Goal: Task Accomplishment & Management: Use online tool/utility

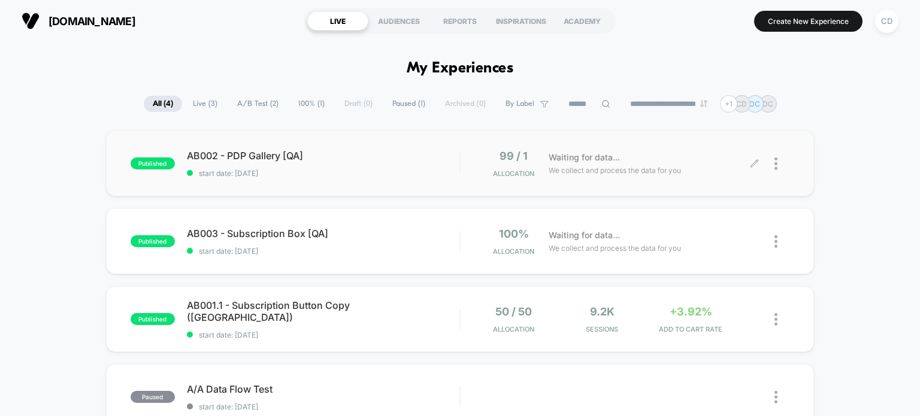
click at [754, 161] on icon at bounding box center [754, 163] width 9 height 9
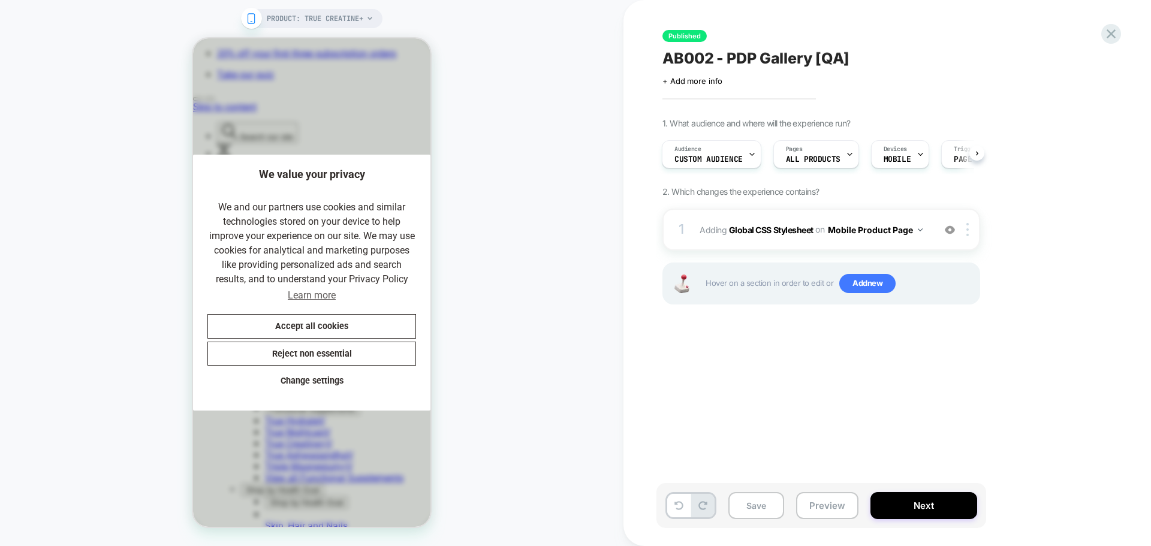
scroll to position [0, 247]
click at [757, 231] on b "Global CSS Stylesheet" at bounding box center [771, 229] width 84 height 10
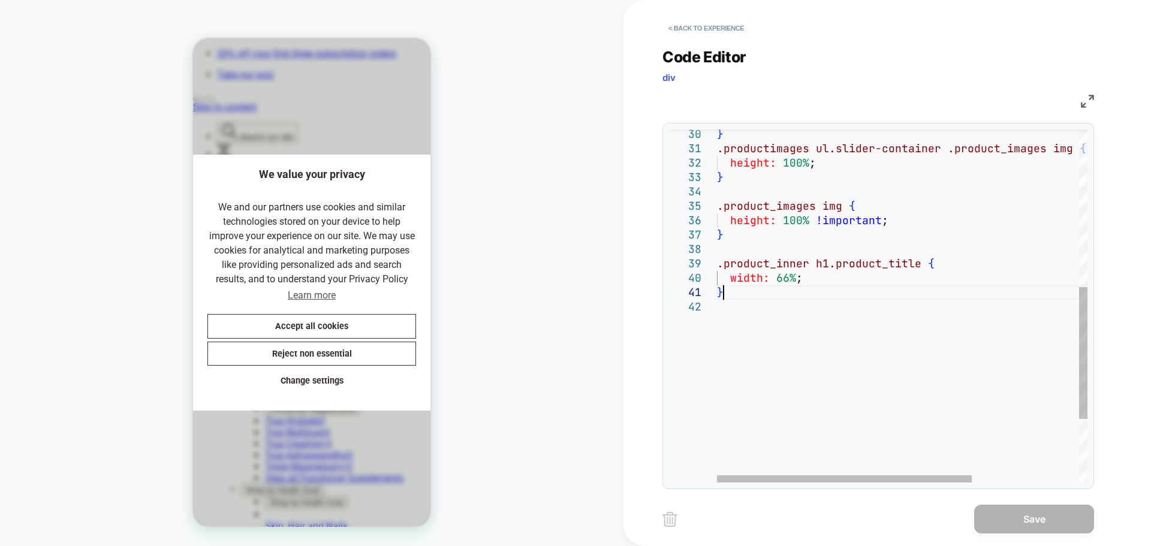
scroll to position [0, 0]
drag, startPoint x: 744, startPoint y: 289, endPoint x: 707, endPoint y: 265, distance: 44.7
click at [717, 265] on div ".product_inner h1.product_title { width: 66% ; } height: 100% !important ; } .p…" at bounding box center [980, 181] width 526 height 943
type textarea "*"
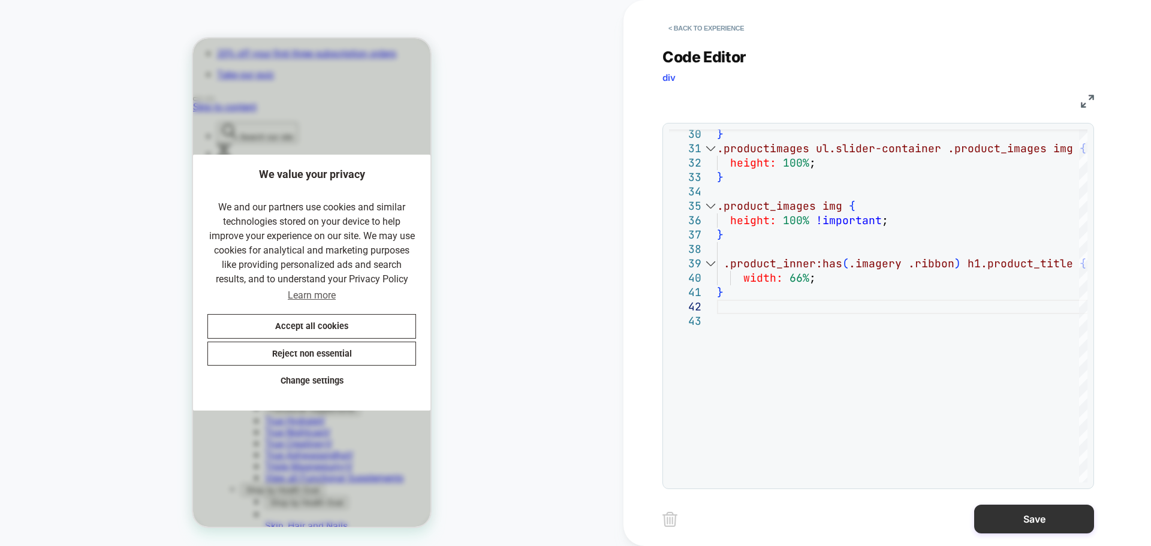
scroll to position [0, 247]
click at [920, 416] on button "Save" at bounding box center [1034, 519] width 120 height 29
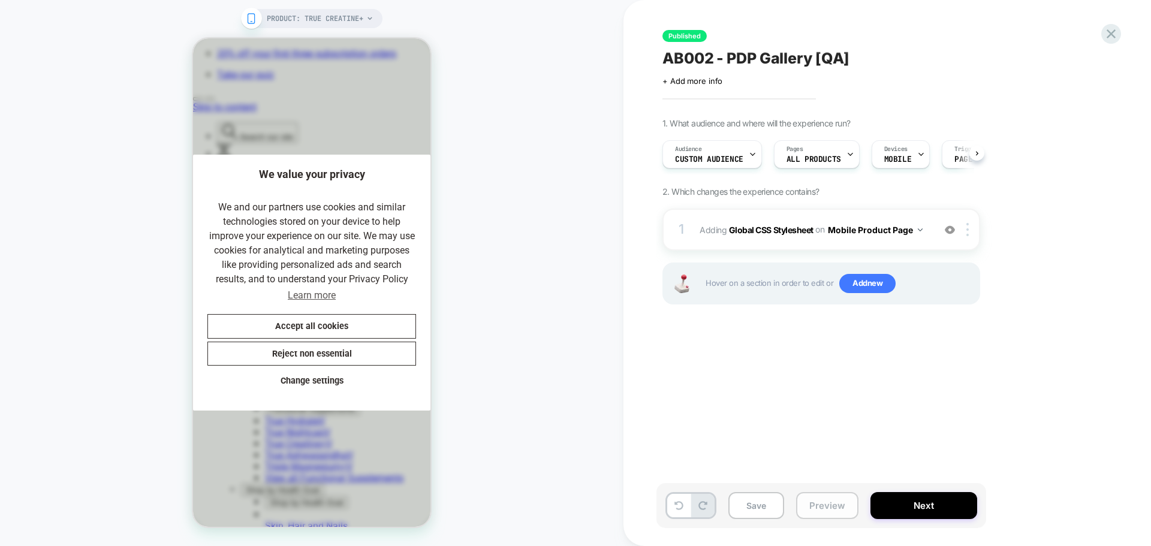
scroll to position [0, 1]
click at [760, 416] on button "Save" at bounding box center [756, 505] width 56 height 27
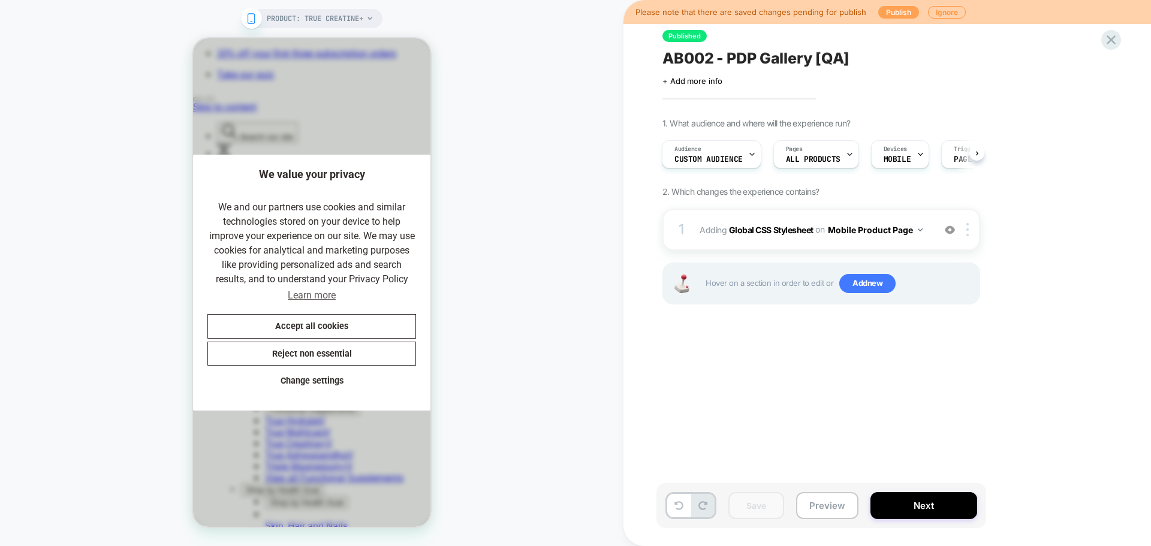
click at [881, 10] on button "Publish" at bounding box center [898, 12] width 41 height 13
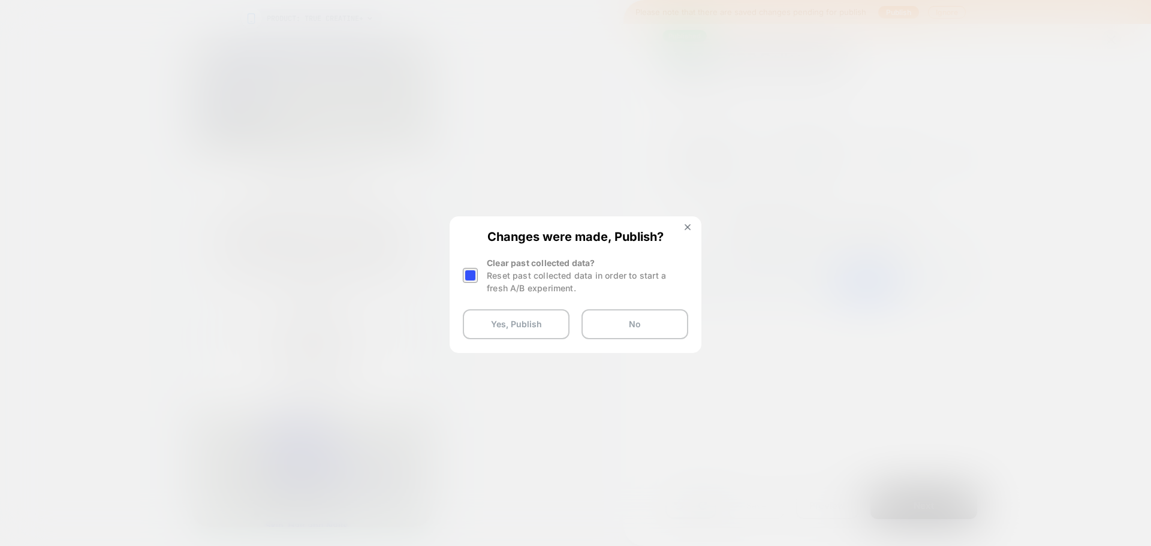
scroll to position [0, 7]
click at [466, 274] on div at bounding box center [470, 275] width 15 height 15
click at [502, 319] on button "Yes, Publish" at bounding box center [516, 324] width 107 height 30
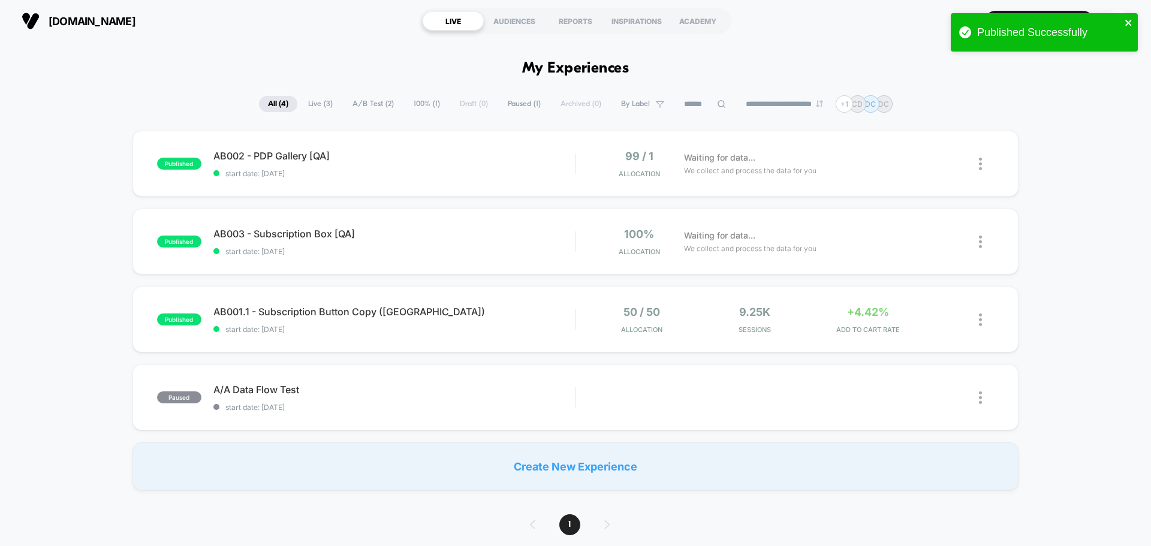
click at [920, 21] on icon "close" at bounding box center [1128, 23] width 8 height 10
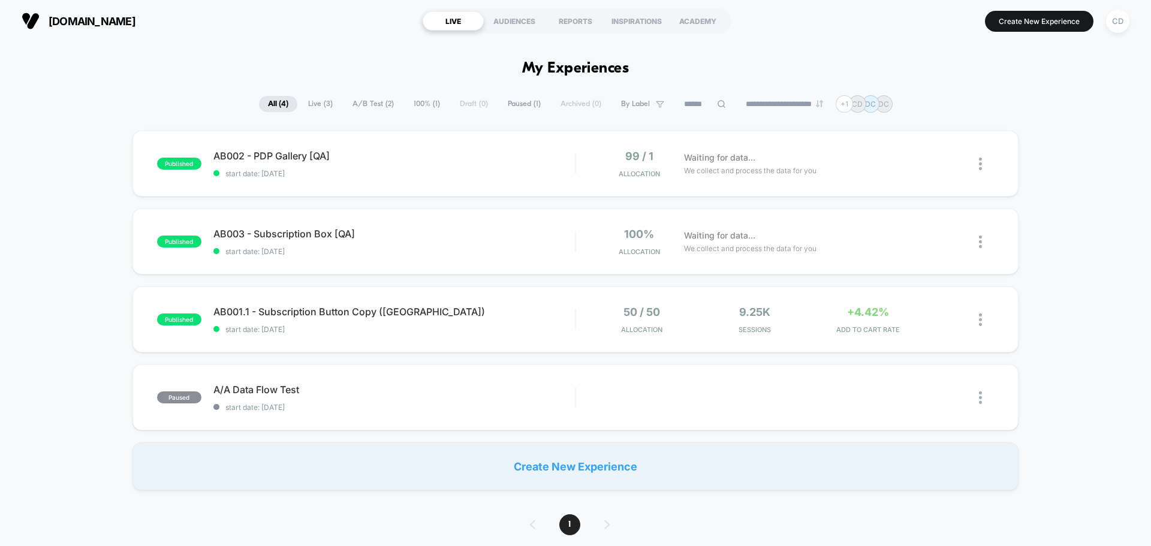
click at [920, 152] on div "published AB002 - PDP Gallery [QA] start date: 9/29/2025 99 / 1 Allocation Wait…" at bounding box center [575, 311] width 1151 height 360
click at [920, 24] on div "CD" at bounding box center [1117, 21] width 23 height 23
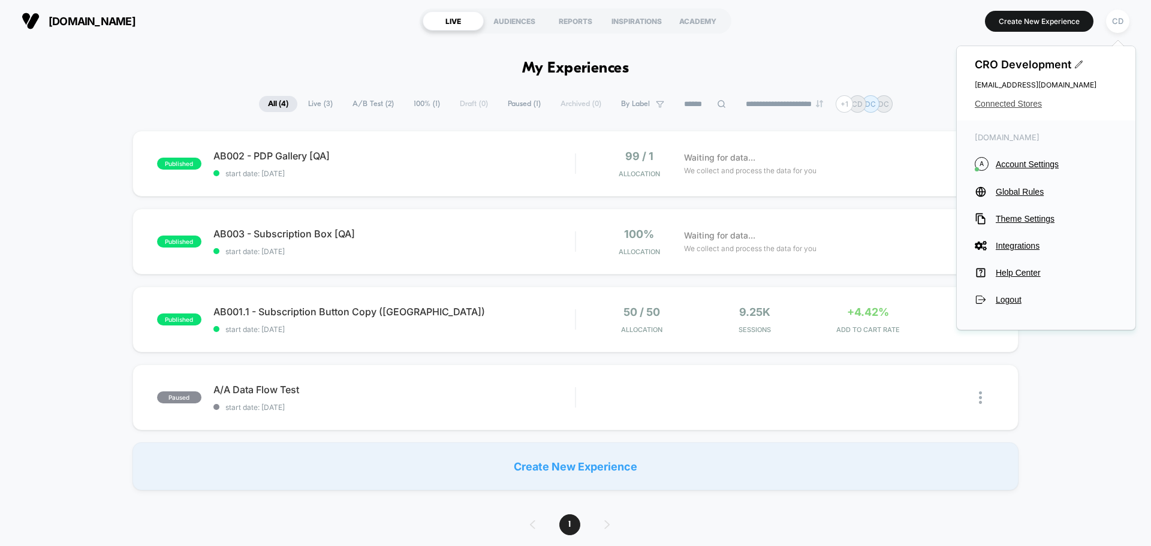
click at [920, 100] on span "Connected Stores" at bounding box center [1045, 104] width 143 height 10
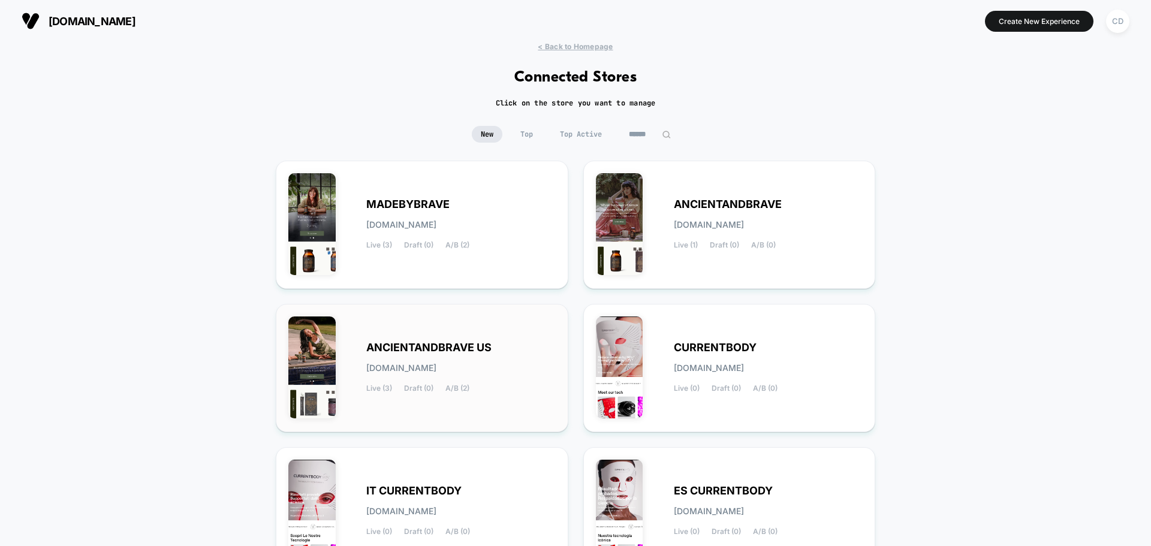
click at [486, 339] on div "ANCIENTANDBRAVE US ancientandbrave-us.myshopify.com Live (3) Draft (0) A/B (2)" at bounding box center [421, 367] width 267 height 103
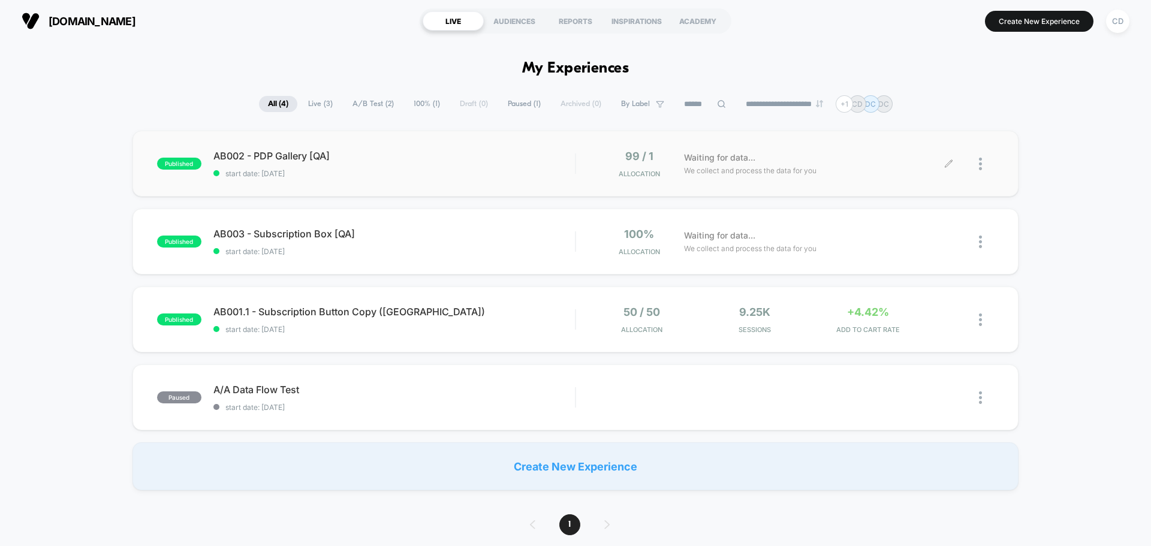
click at [920, 162] on icon at bounding box center [948, 163] width 9 height 9
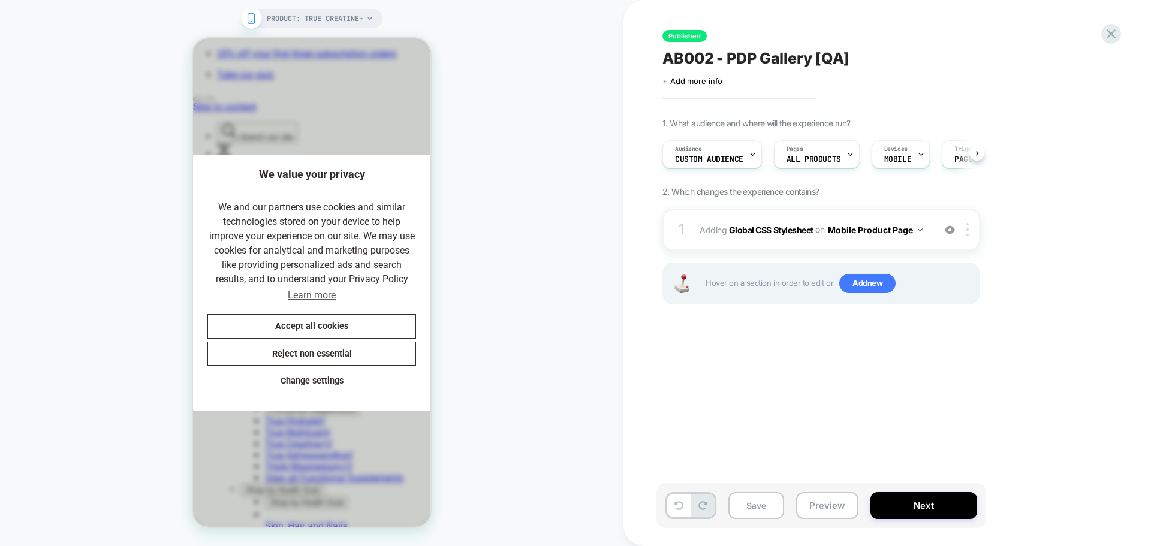
click at [763, 233] on b "Global CSS Stylesheet" at bounding box center [771, 229] width 84 height 10
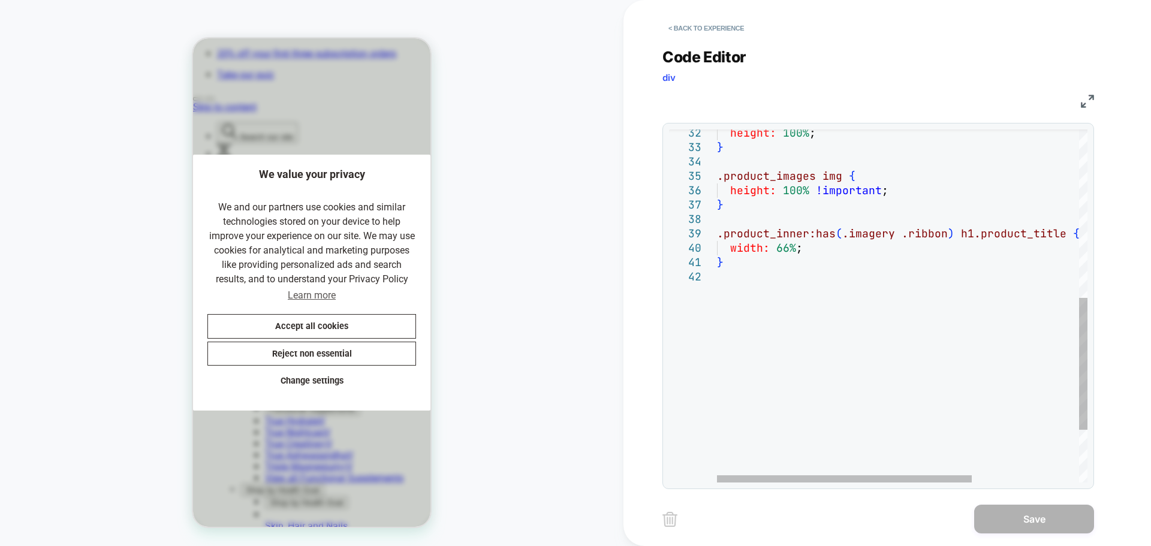
scroll to position [0, 247]
click at [724, 28] on button "< Back to experience" at bounding box center [705, 28] width 87 height 19
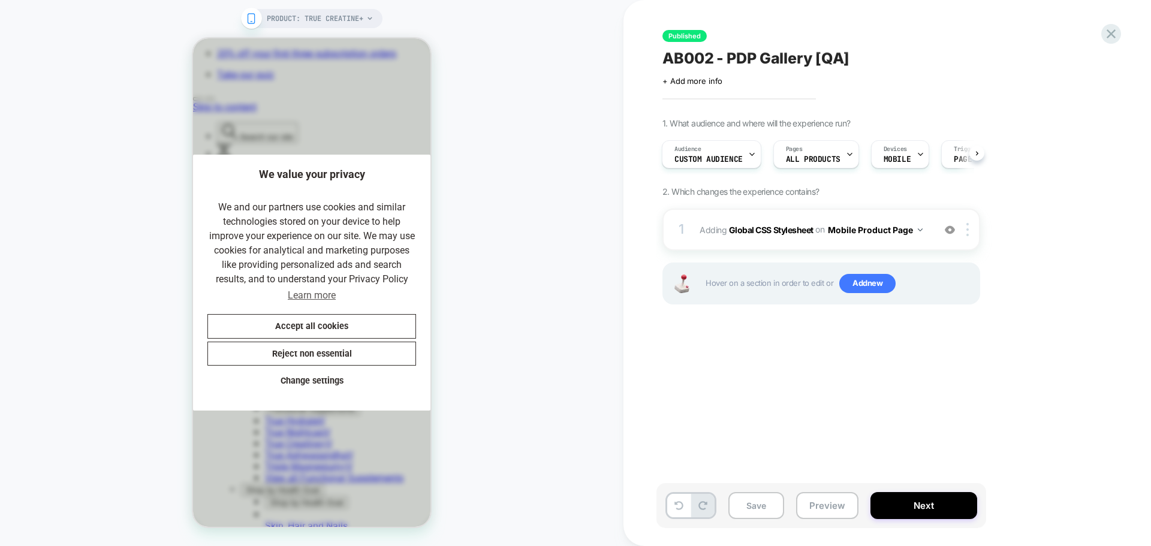
scroll to position [0, 0]
click at [920, 42] on div "Published AB002 - PDP Gallery [QA] Click to edit experience details + Add more …" at bounding box center [886, 273] width 527 height 546
click at [920, 32] on icon at bounding box center [1111, 34] width 16 height 16
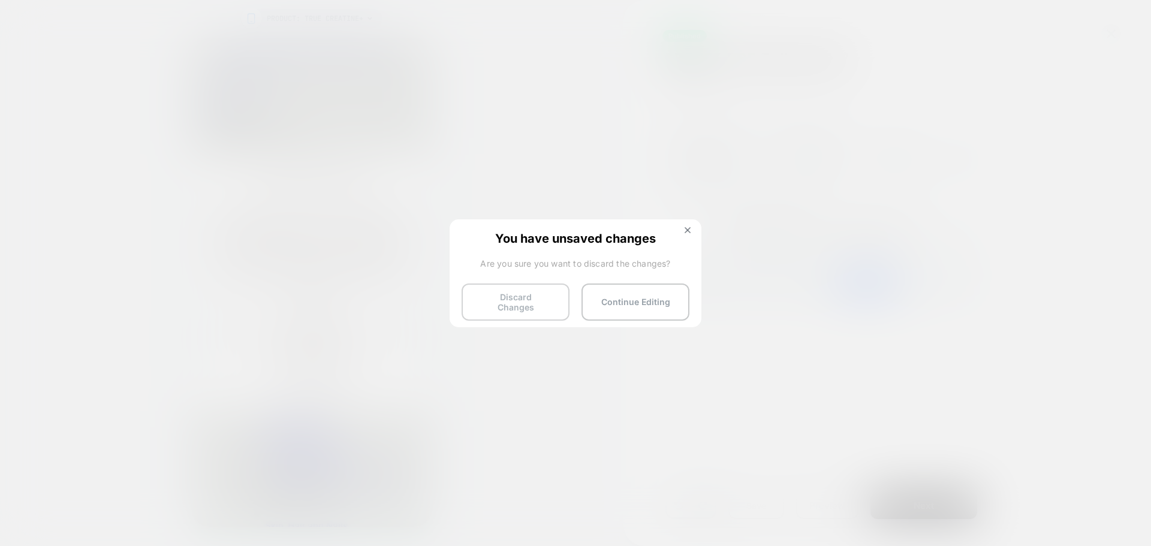
click at [508, 289] on button "Discard Changes" at bounding box center [515, 301] width 108 height 37
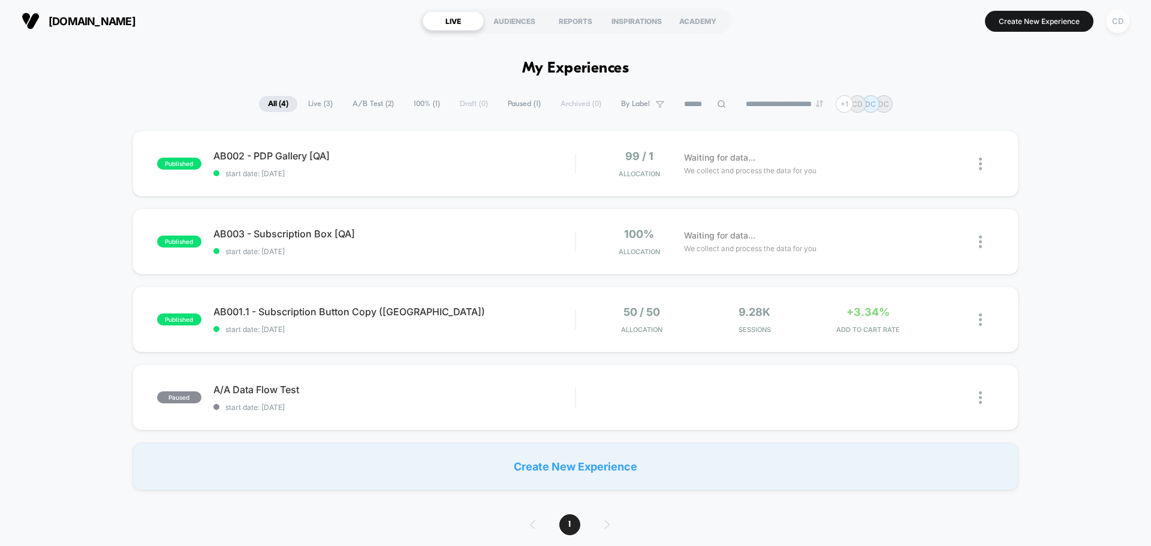
click at [920, 18] on div "CD" at bounding box center [1117, 21] width 23 height 23
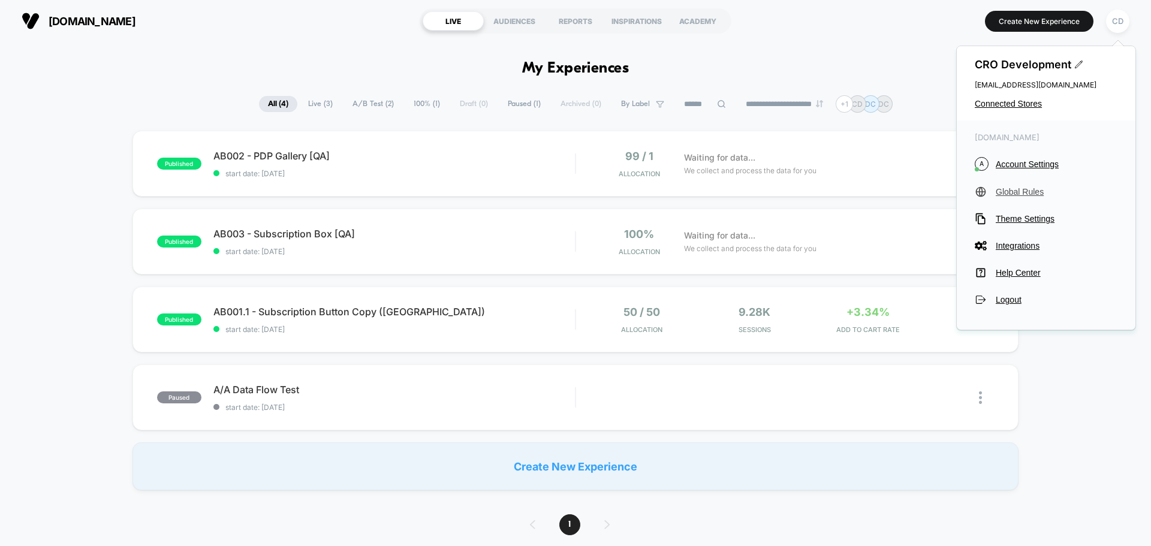
click at [920, 189] on span "Global Rules" at bounding box center [1056, 192] width 122 height 10
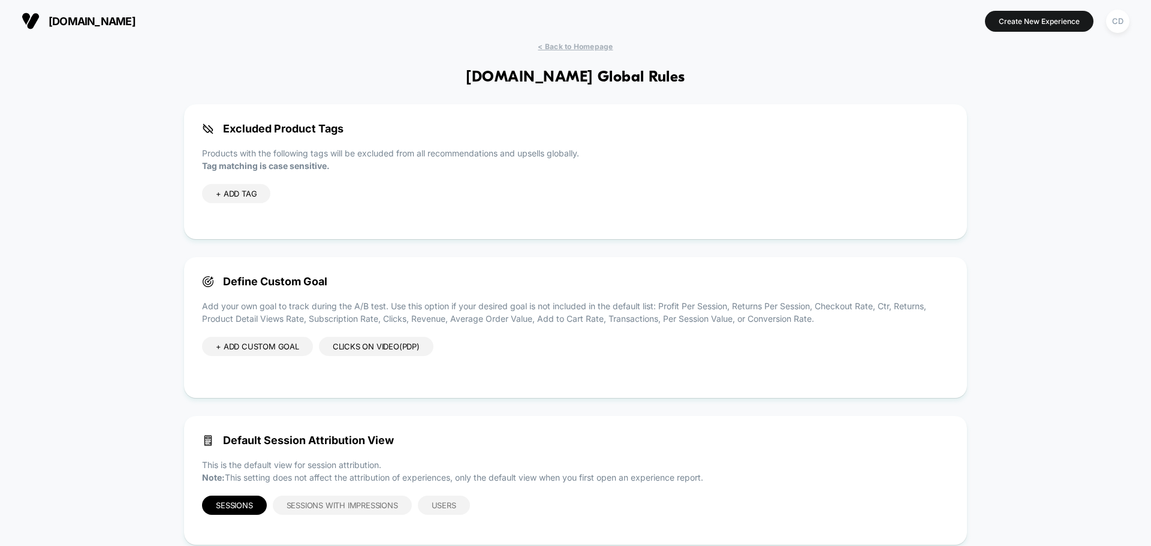
click at [366, 347] on div "Clicks on Video(pdp)" at bounding box center [376, 346] width 114 height 19
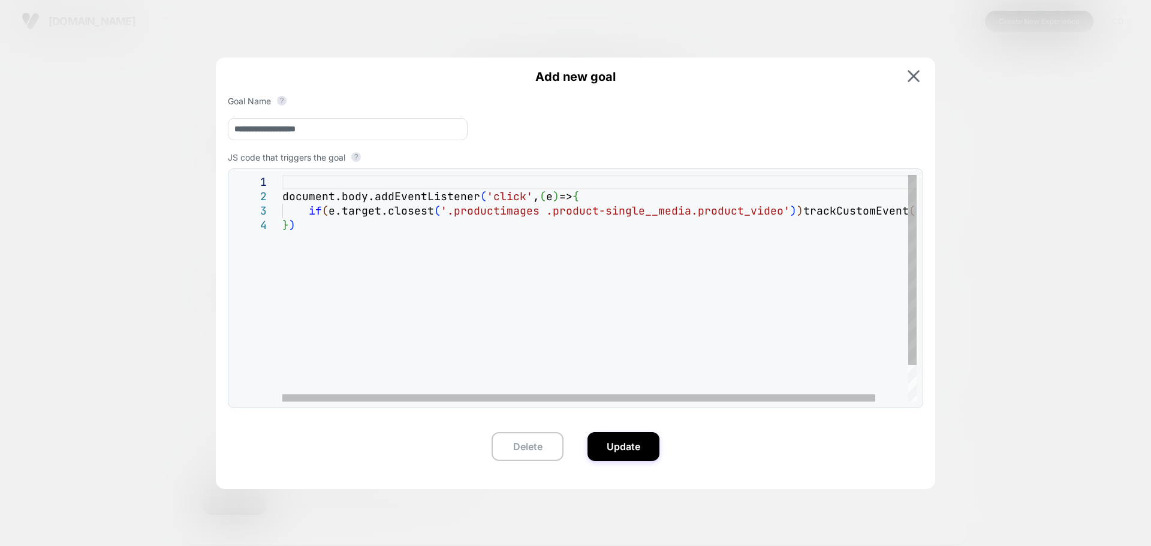
scroll to position [0, 12]
click at [817, 207] on div "document.body.addEventListener ( 'click' , ( e ) => { if ( e.target.closest ( '…" at bounding box center [616, 310] width 669 height 270
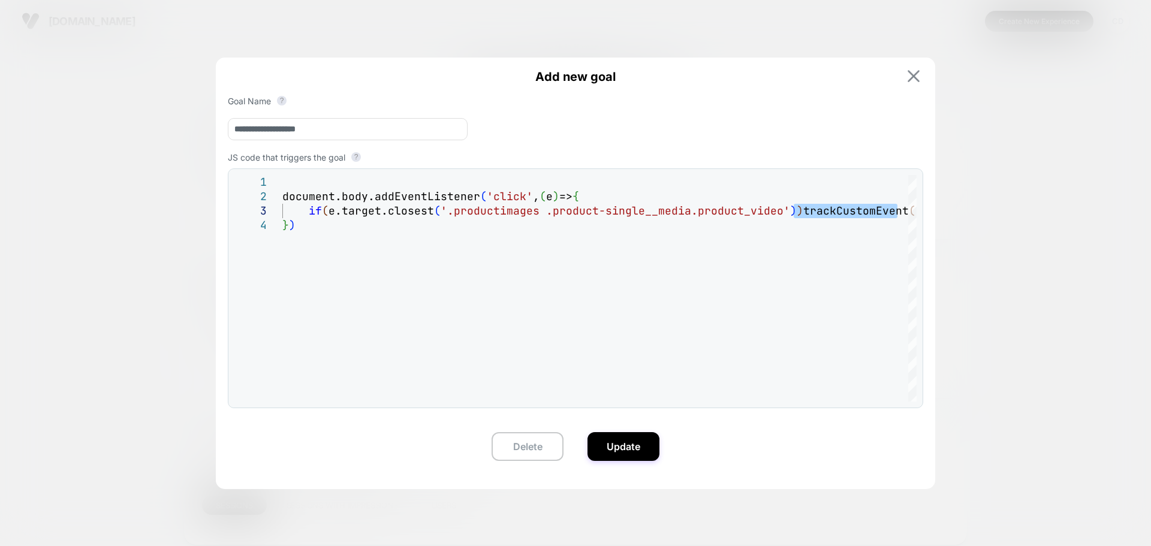
click at [914, 76] on img at bounding box center [913, 76] width 12 height 12
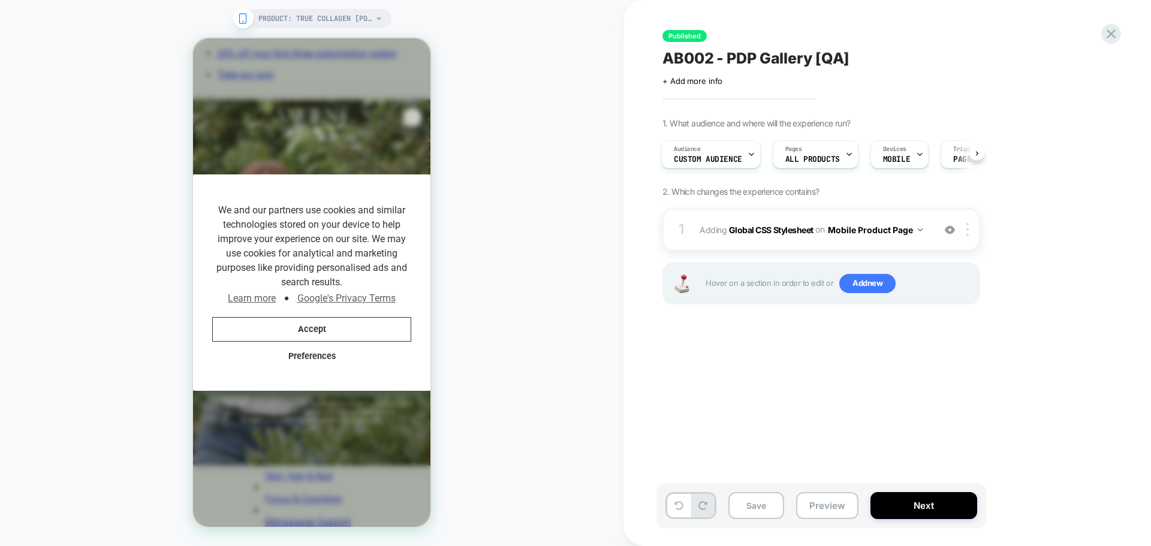
click at [1100, 38] on div "Published AB002 - PDP Gallery [QA] Click to edit experience details + Add more …" at bounding box center [880, 273] width 449 height 522
click at [1106, 37] on icon at bounding box center [1111, 34] width 16 height 16
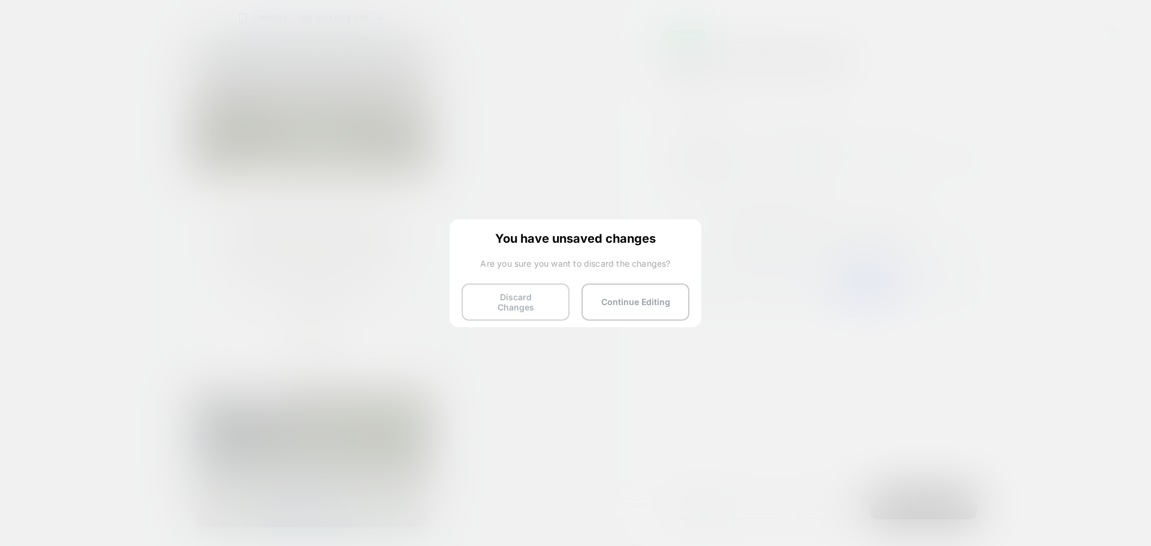
click at [512, 300] on button "Discard Changes" at bounding box center [515, 301] width 108 height 37
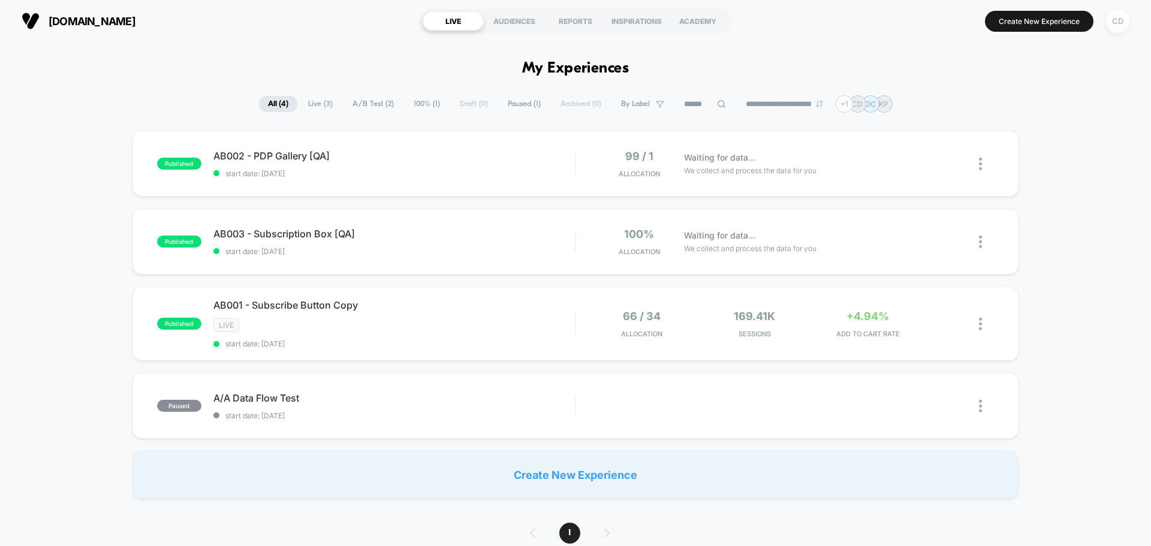
click at [1113, 22] on div "CD" at bounding box center [1117, 21] width 23 height 23
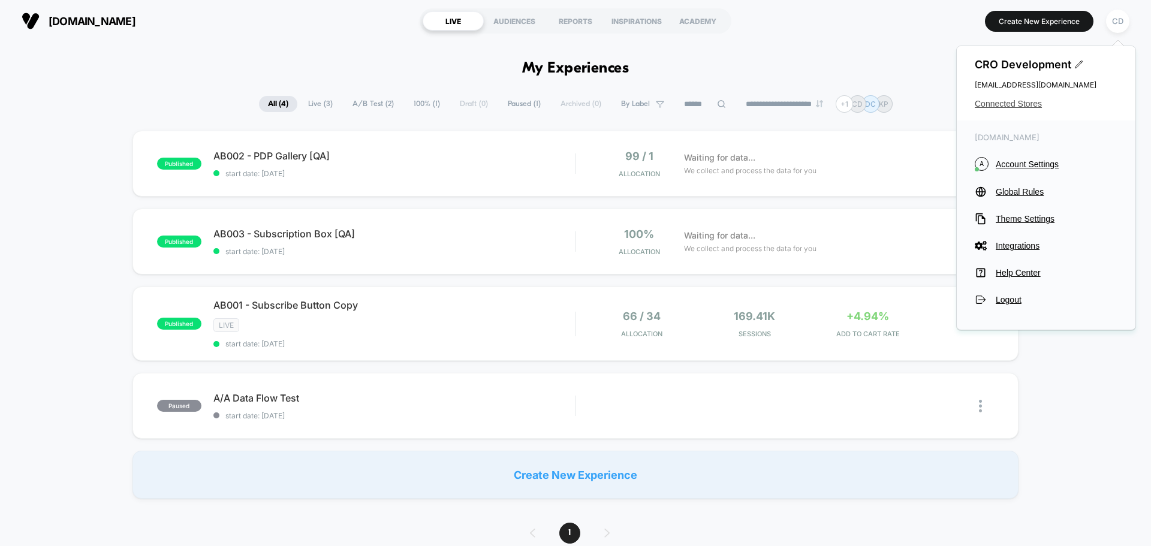
click at [1022, 99] on span "Connected Stores" at bounding box center [1045, 104] width 143 height 10
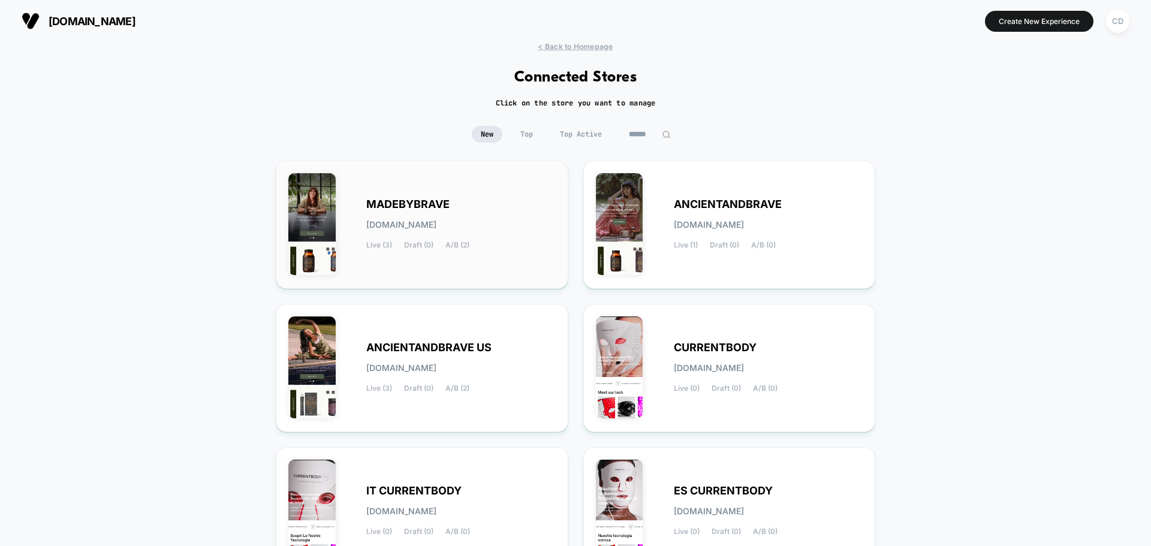
click at [420, 194] on div "MADEBYBRAVE [DOMAIN_NAME] Live (3) Draft (0) A/B (2)" at bounding box center [421, 224] width 267 height 103
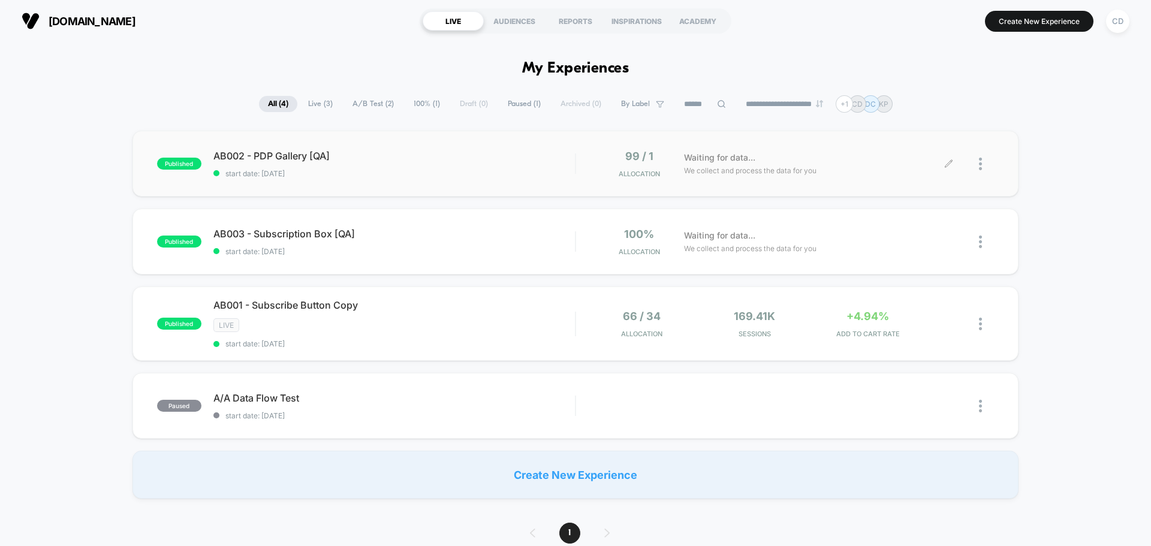
click at [941, 166] on div "Waiting for data... We collect and process the data for you" at bounding box center [813, 164] width 271 height 28
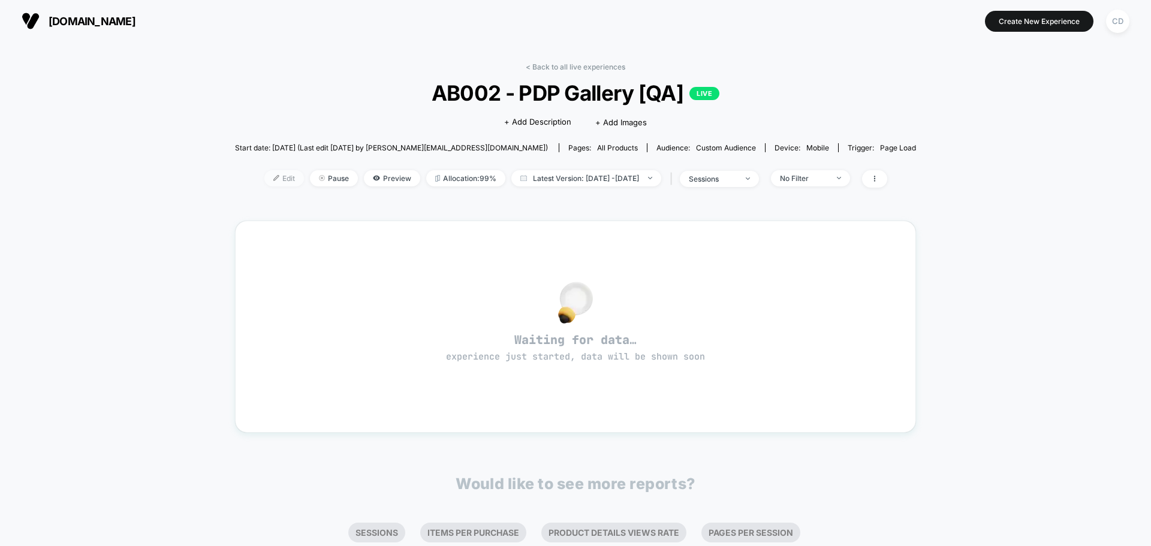
click at [264, 178] on span "Edit" at bounding box center [284, 178] width 40 height 16
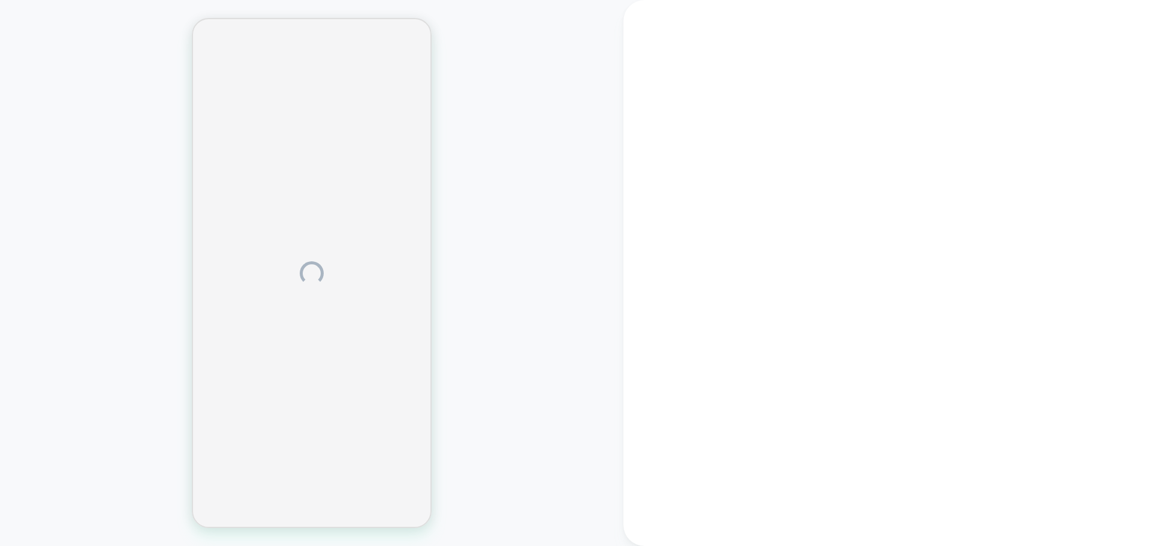
click at [527, 249] on div at bounding box center [311, 273] width 623 height 522
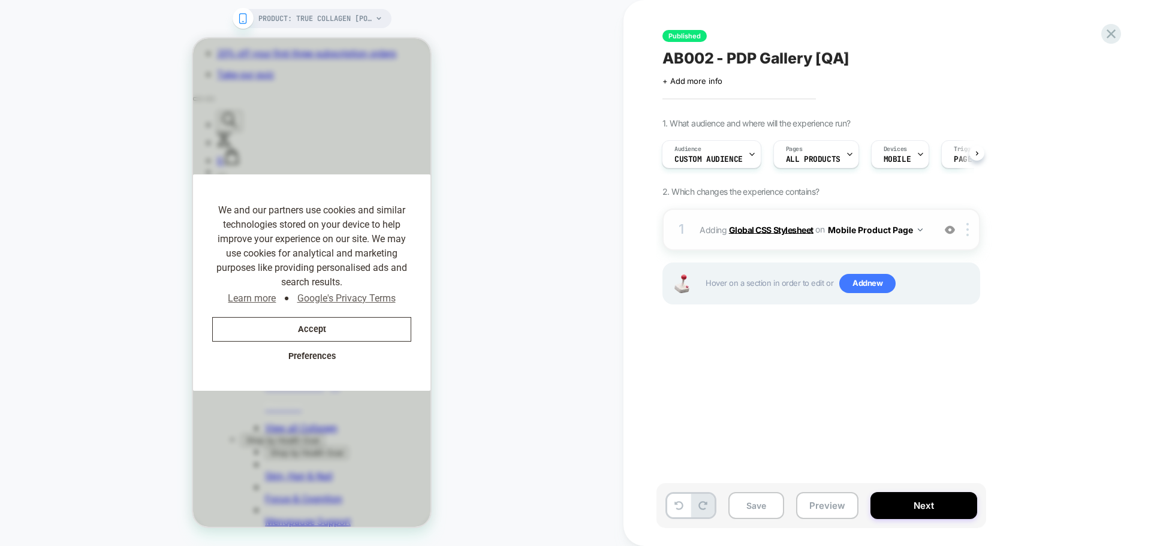
click at [762, 227] on b "Global CSS Stylesheet" at bounding box center [771, 229] width 84 height 10
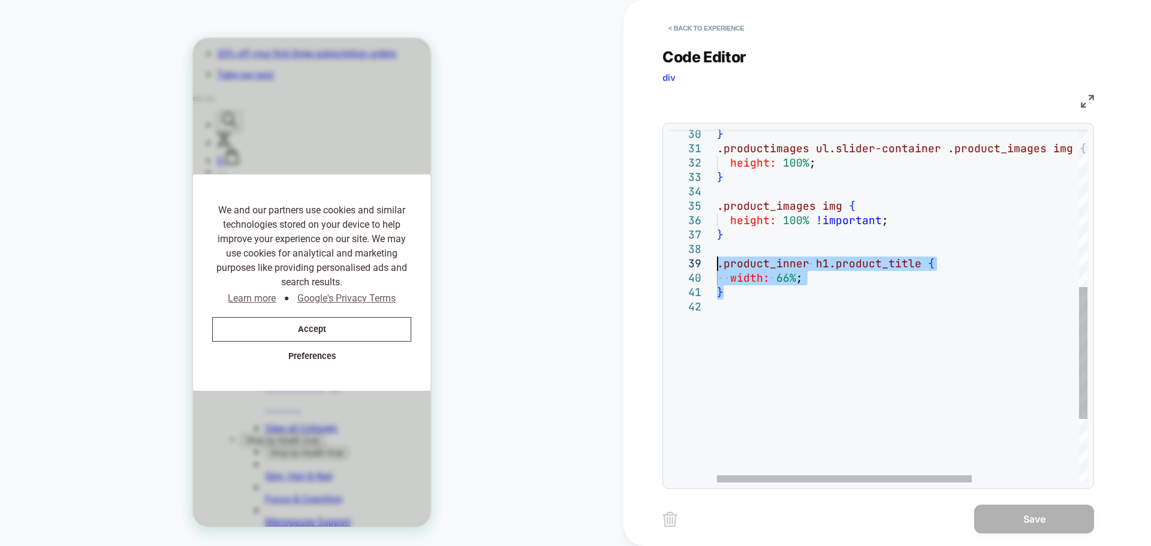
drag, startPoint x: 738, startPoint y: 298, endPoint x: 697, endPoint y: 263, distance: 53.6
click at [717, 263] on div "height: 100% !important ; } .product_inner h1.product_title { width: 66% ; } .p…" at bounding box center [980, 181] width 526 height 943
type textarea "*"
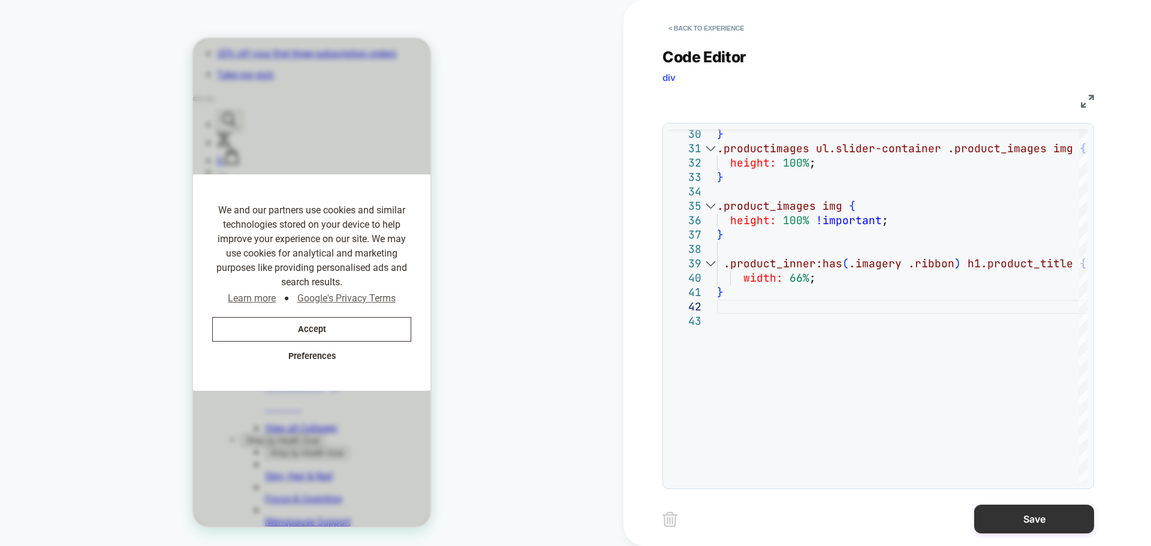
click at [1001, 523] on button "Save" at bounding box center [1034, 519] width 120 height 29
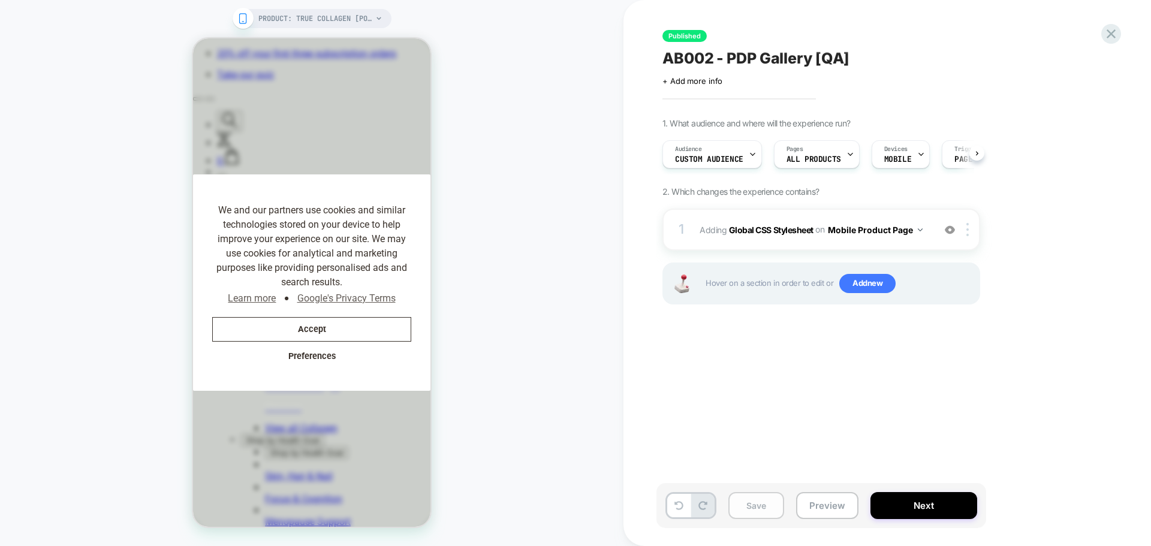
scroll to position [0, 1]
click at [759, 504] on button "Save" at bounding box center [756, 505] width 56 height 27
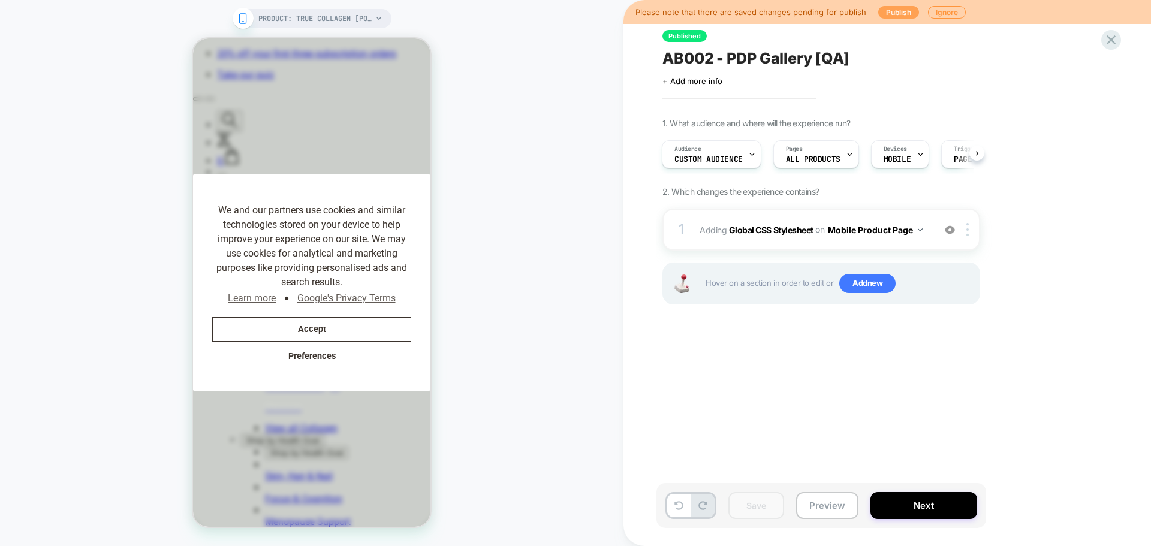
click at [898, 11] on button "Publish" at bounding box center [898, 12] width 41 height 13
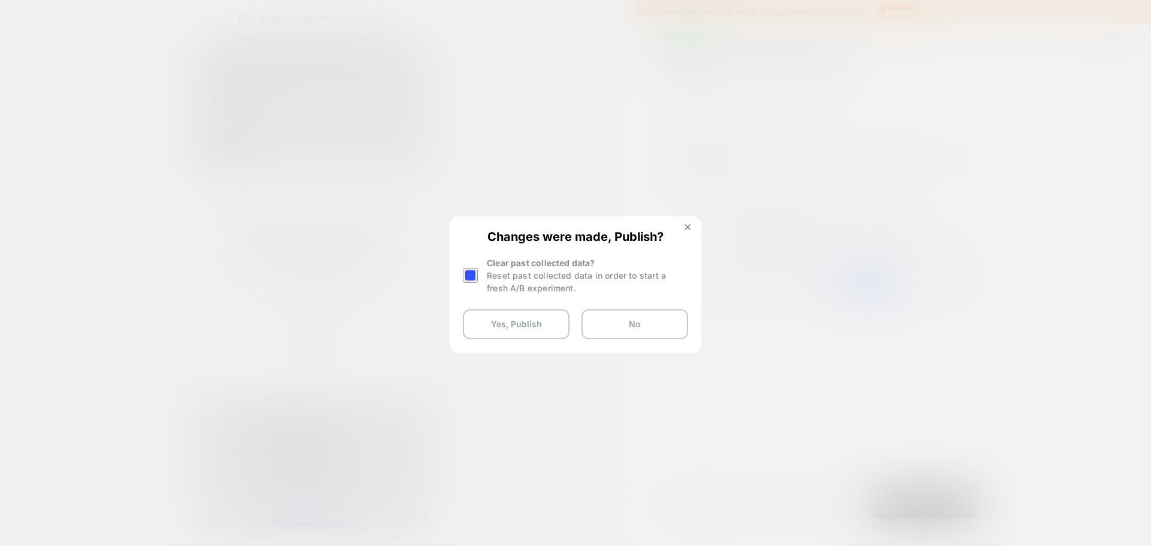
click at [466, 281] on div at bounding box center [470, 275] width 15 height 15
click at [518, 327] on button "Yes, Publish" at bounding box center [516, 324] width 107 height 30
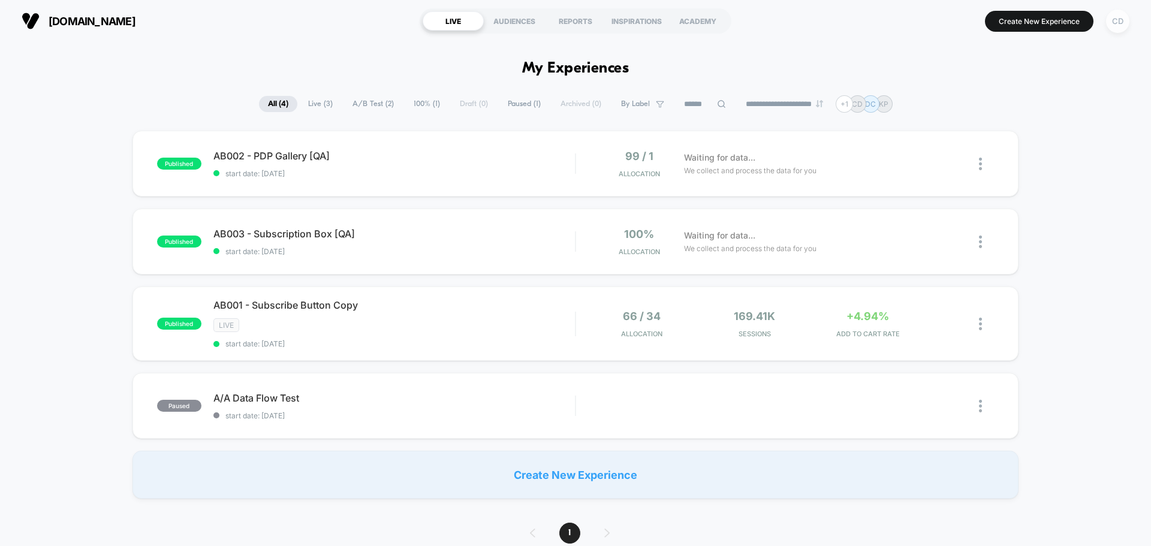
click at [1122, 26] on div "CD" at bounding box center [1117, 21] width 23 height 23
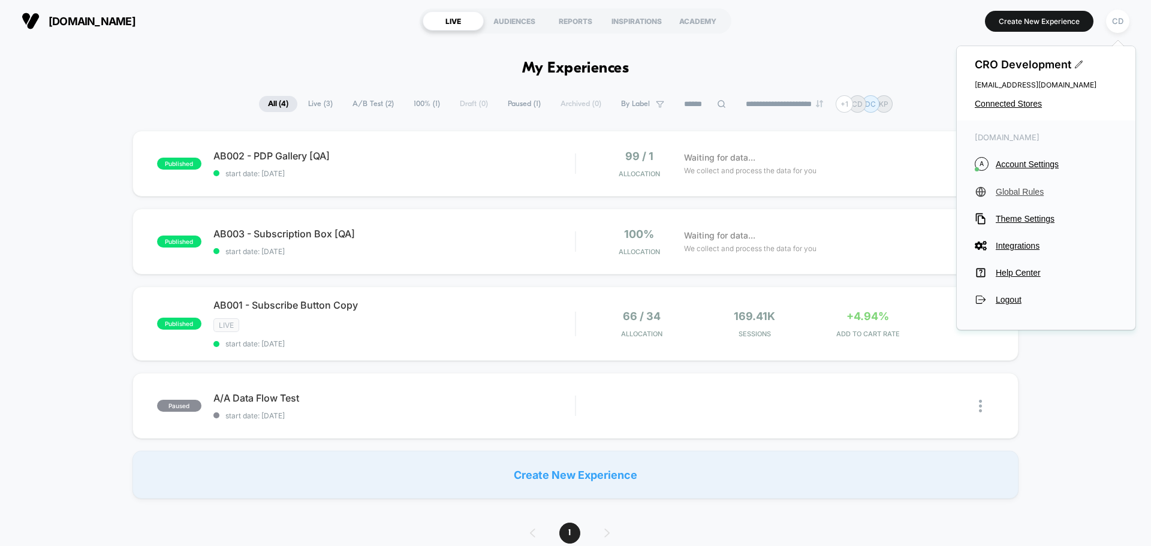
click at [1028, 191] on span "Global Rules" at bounding box center [1056, 192] width 122 height 10
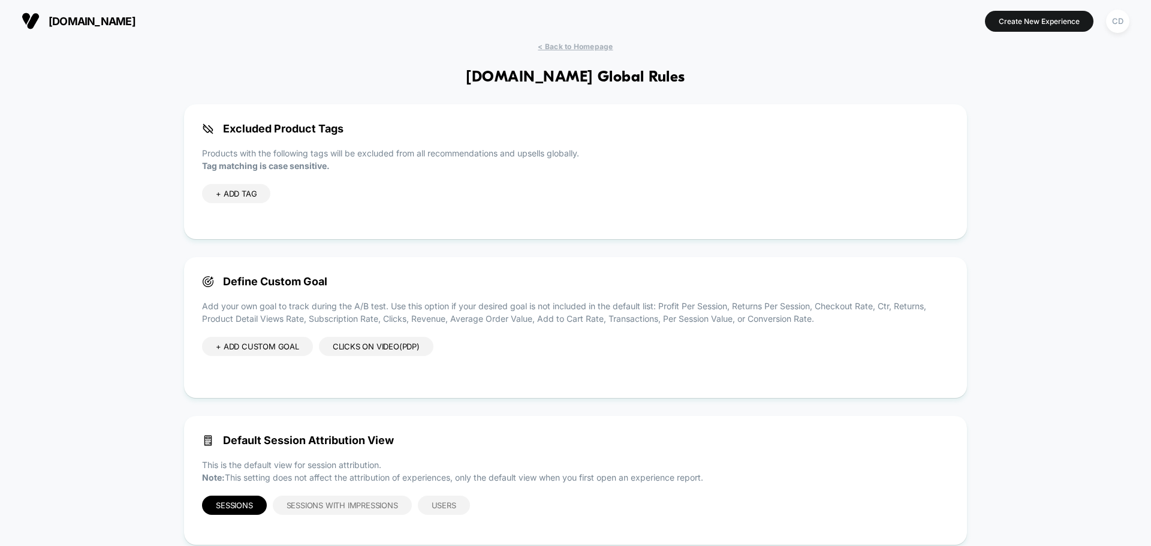
click at [277, 345] on div "+ ADD CUSTOM GOAL" at bounding box center [257, 346] width 111 height 19
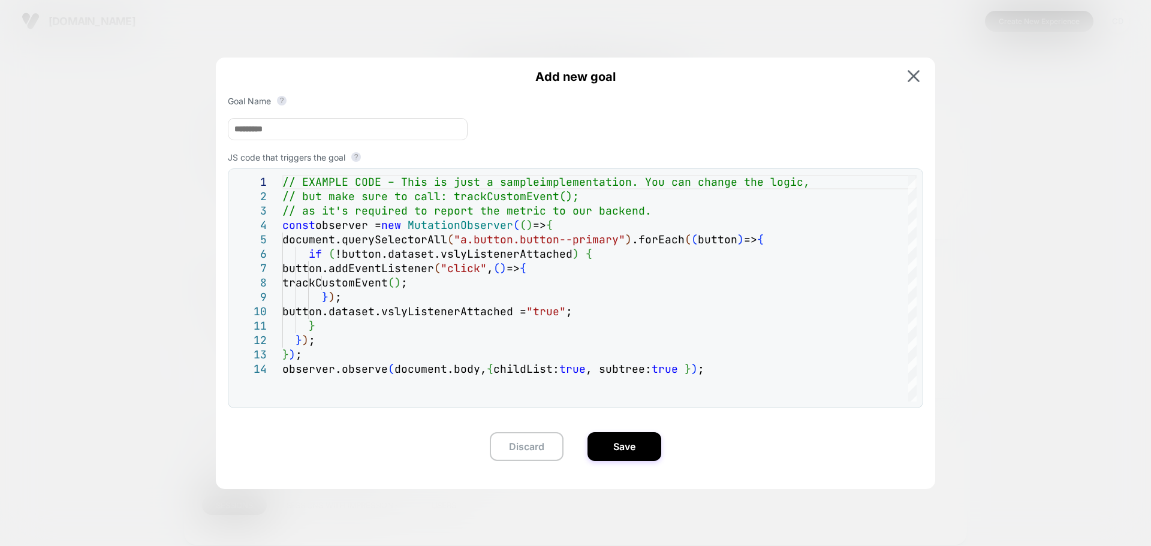
click at [401, 134] on input at bounding box center [348, 129] width 240 height 22
paste input
click at [339, 136] on input at bounding box center [348, 129] width 240 height 22
paste input
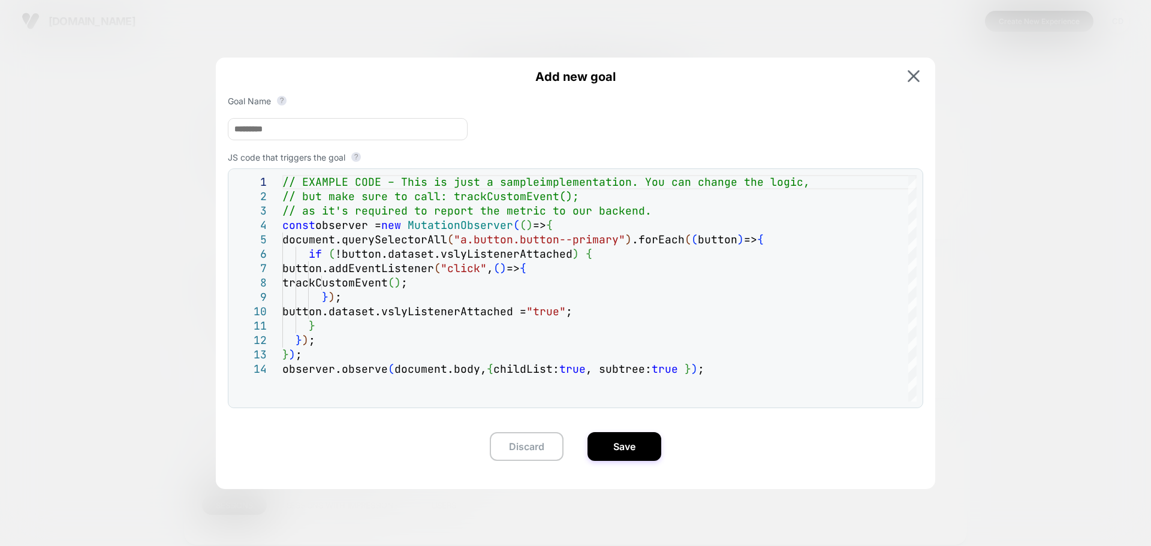
click at [350, 132] on input at bounding box center [348, 129] width 240 height 22
paste input "*********"
type input "**********"
click at [416, 340] on div "// EXAMPLE CODE – This is just a sample implementation. You can change the logi…" at bounding box center [599, 381] width 634 height 413
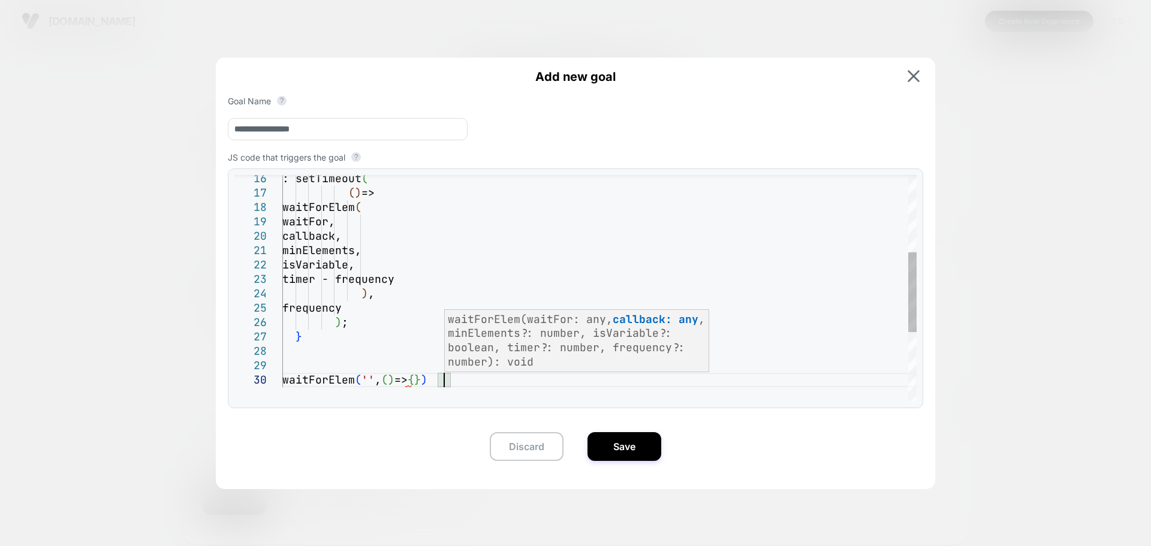
scroll to position [14, 25]
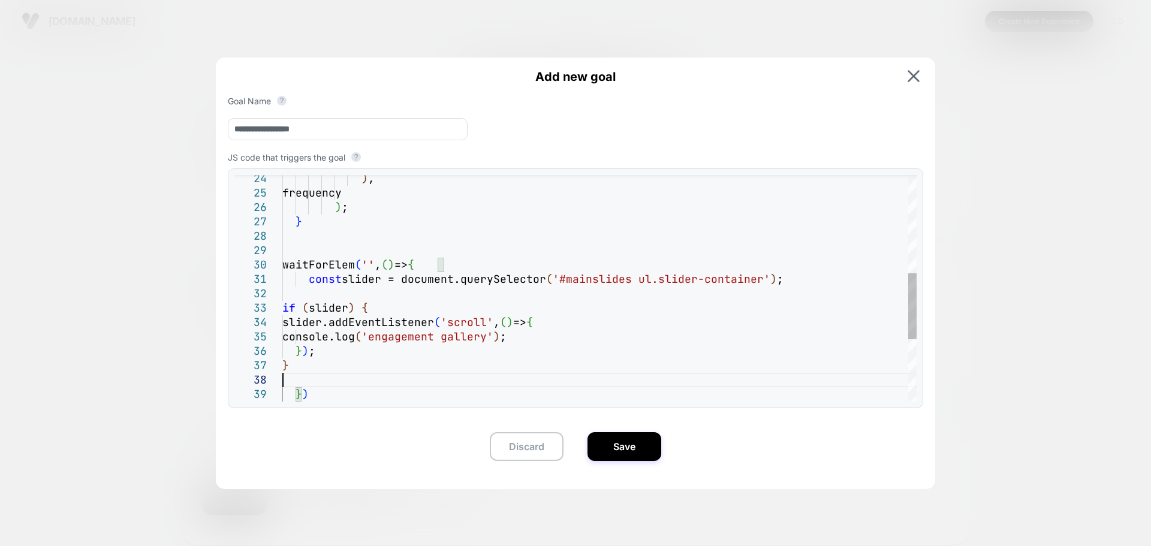
click at [317, 315] on div ") , frequency ) ; } waitForElem ( '' , ( ) => { const slider = document.querySe…" at bounding box center [599, 227] width 634 height 773
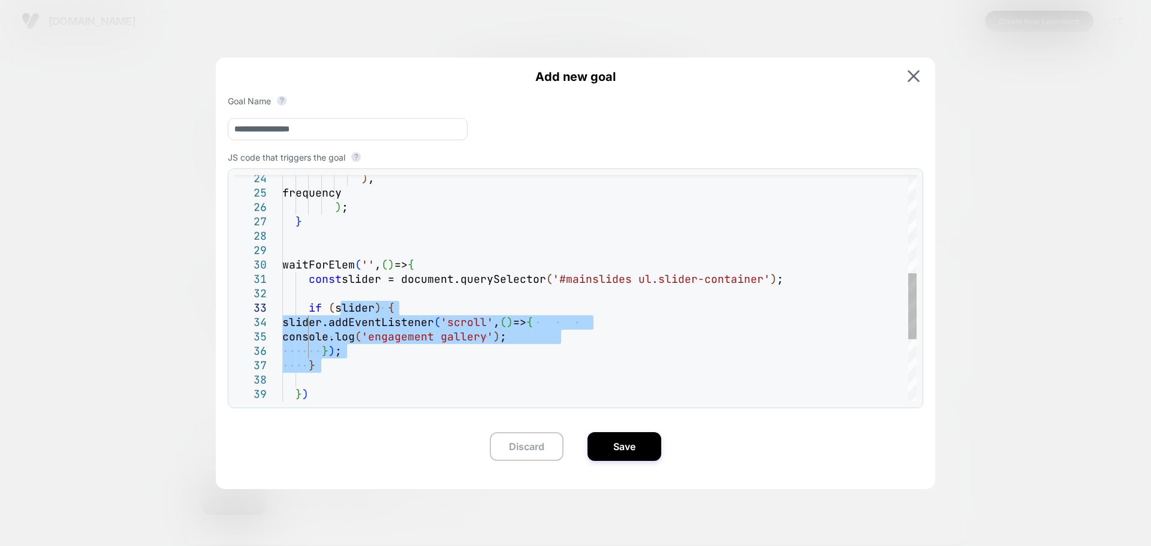
click at [334, 296] on div ") , frequency ) ; } waitForElem ( '' , ( ) => { const slider = document.querySe…" at bounding box center [599, 227] width 634 height 773
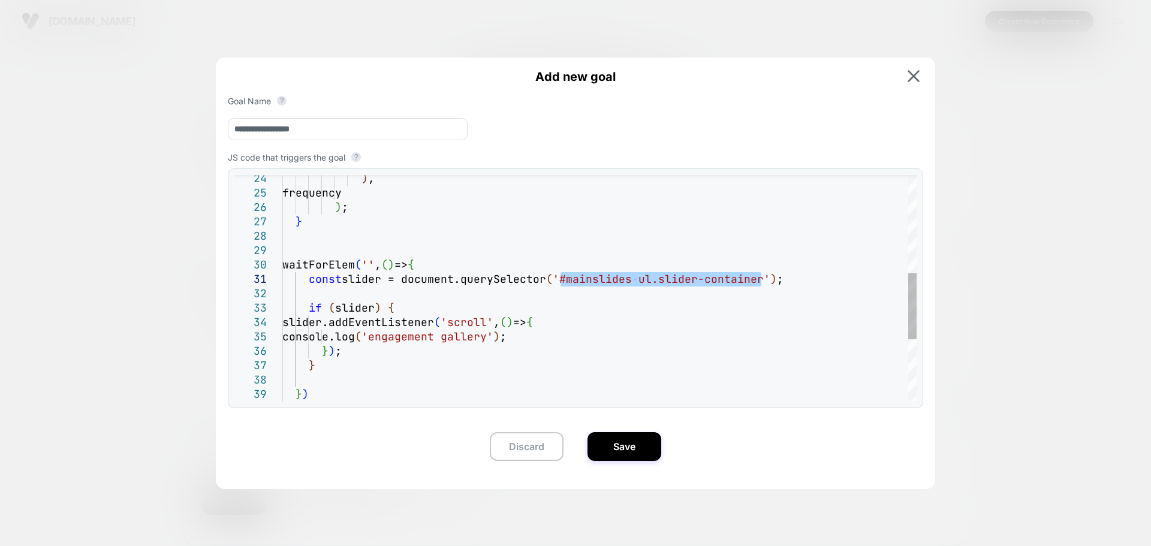
drag, startPoint x: 559, startPoint y: 283, endPoint x: 763, endPoint y: 280, distance: 204.4
click at [763, 280] on div ") , frequency ) ; } waitForElem ( '' , ( ) => { const slider = document.querySe…" at bounding box center [599, 227] width 634 height 773
click at [379, 267] on div ") , frequency ) ; } waitForElem ( '' , ( ) => { const slider = document.querySe…" at bounding box center [599, 227] width 634 height 773
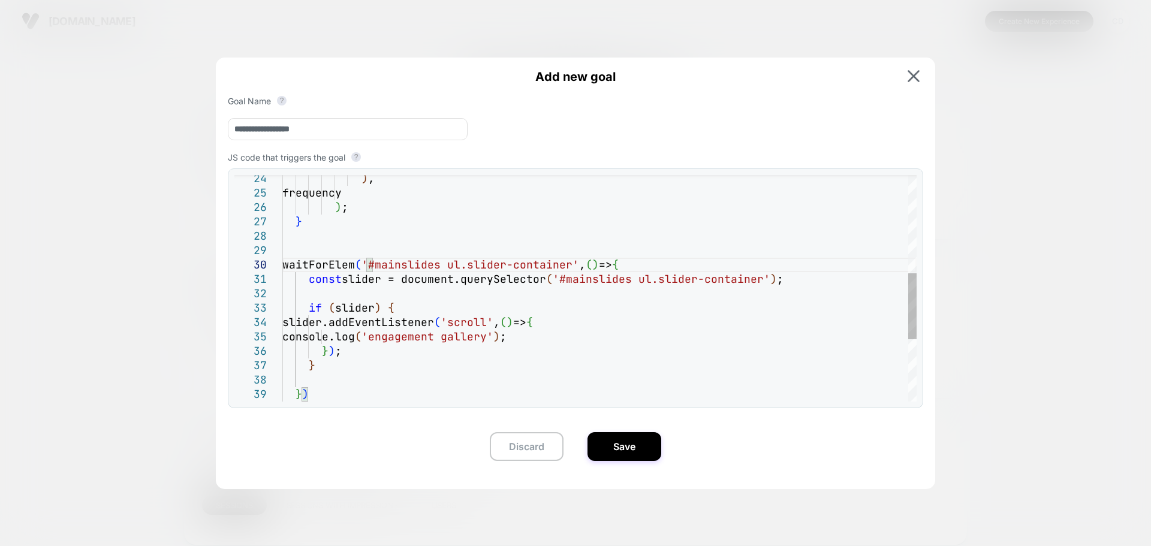
click at [588, 387] on div ") , frequency ) ; } waitForElem ( '#mainslides ul.slider-container' , ( ) => { …" at bounding box center [599, 227] width 634 height 773
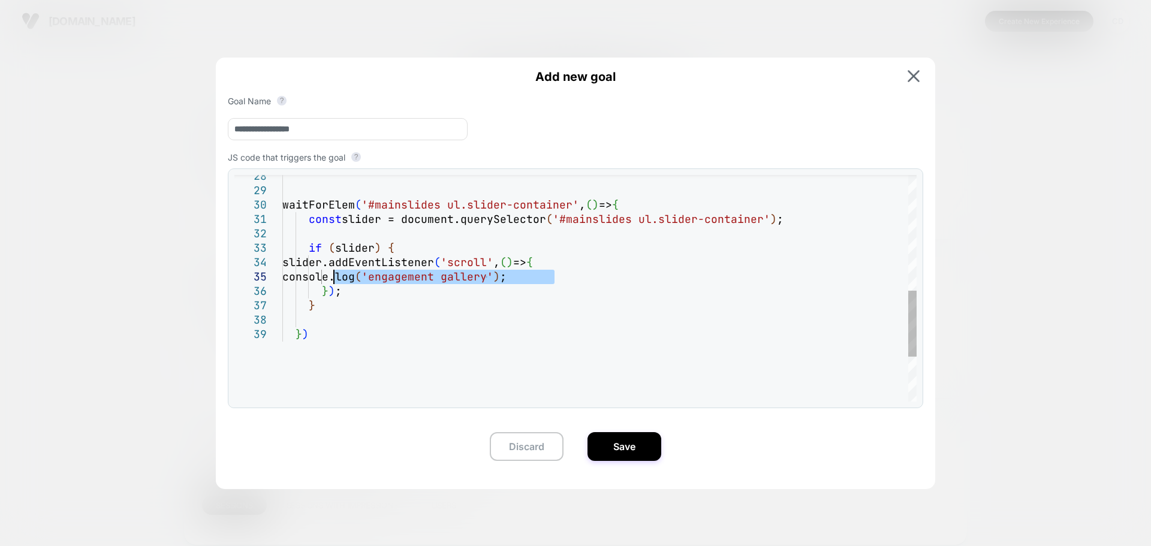
drag, startPoint x: 554, startPoint y: 280, endPoint x: 334, endPoint y: 275, distance: 220.0
click at [334, 275] on div "waitForElem ( '#mainslides ul.slider-container' , ( ) => { const slider = docum…" at bounding box center [599, 167] width 634 height 773
click at [375, 321] on div "waitForElem ( '#mainslides ul.slider-container' , ( ) => { const slider = docum…" at bounding box center [599, 167] width 634 height 773
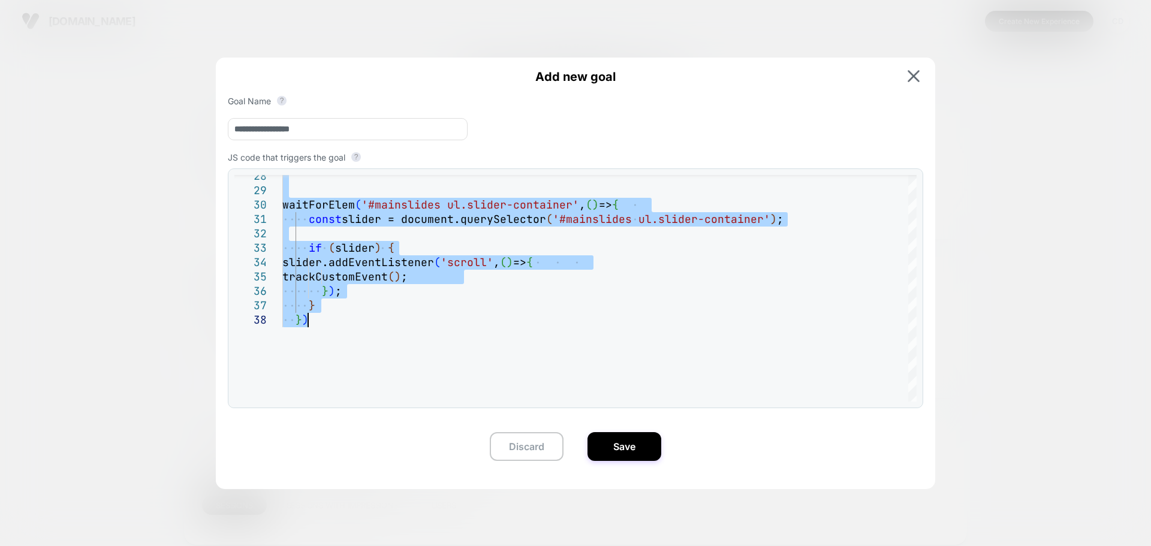
type textarea "**********"
click at [378, 134] on input "**********" at bounding box center [348, 129] width 240 height 22
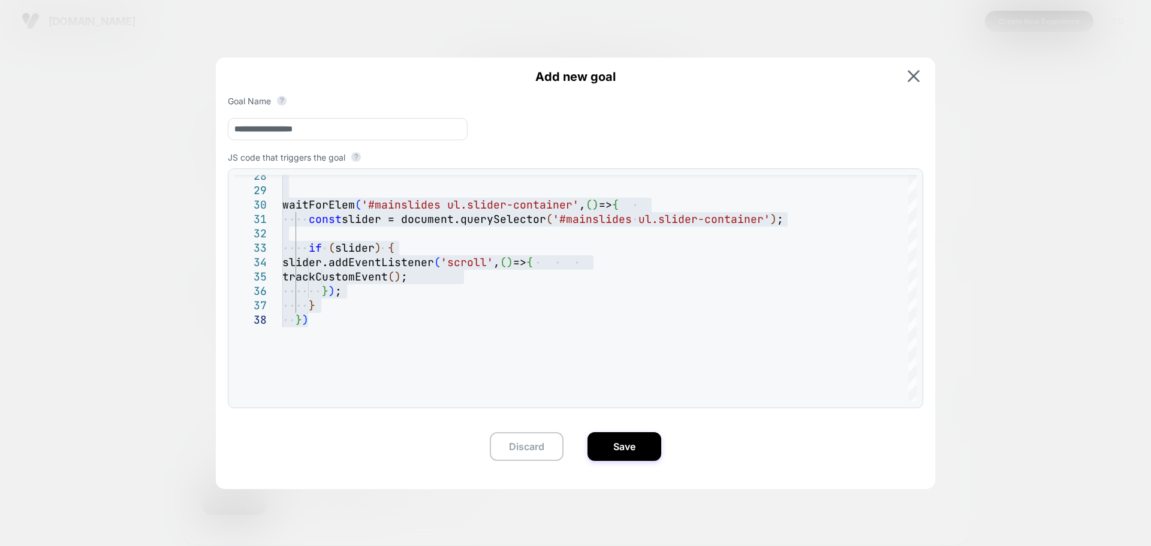
type input "**********"
click at [615, 445] on button "Save" at bounding box center [624, 446] width 74 height 29
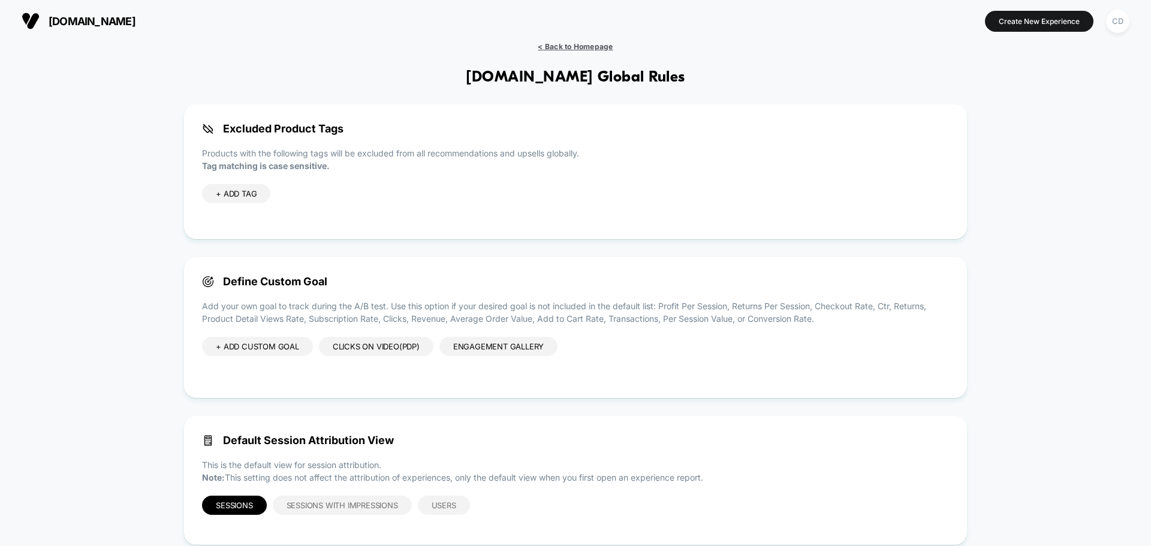
click at [574, 47] on span "< Back to Homepage" at bounding box center [575, 46] width 75 height 9
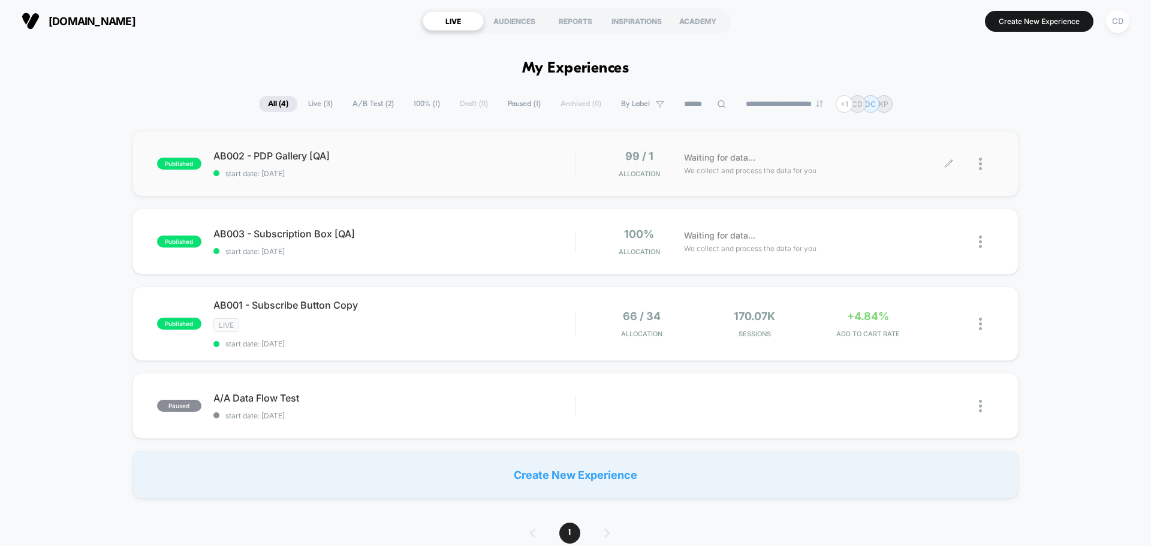
click at [951, 163] on icon at bounding box center [948, 163] width 9 height 9
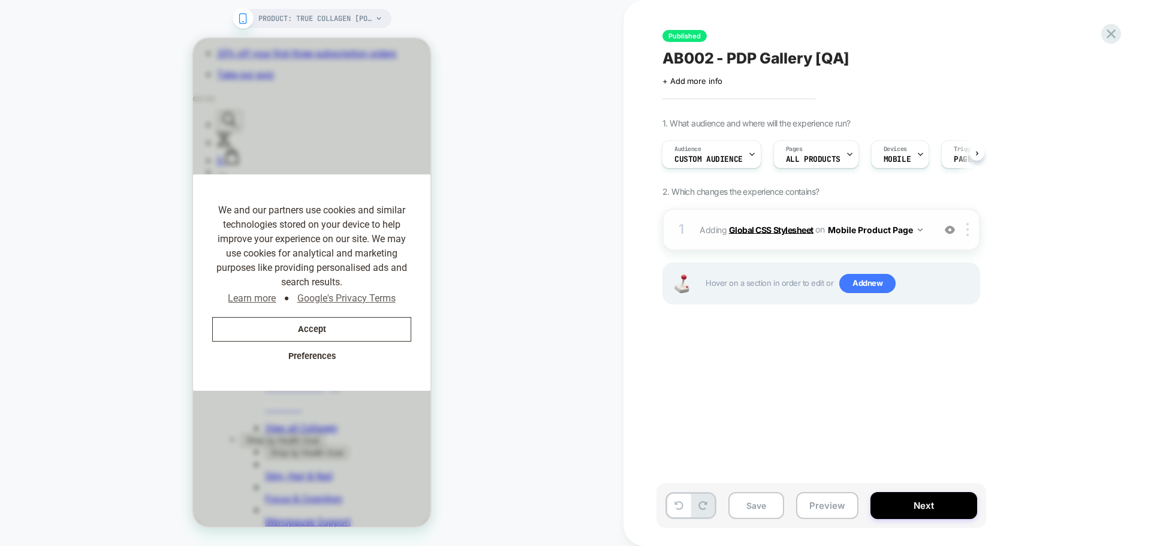
scroll to position [0, 237]
click at [770, 225] on b "Global CSS Stylesheet" at bounding box center [771, 229] width 84 height 10
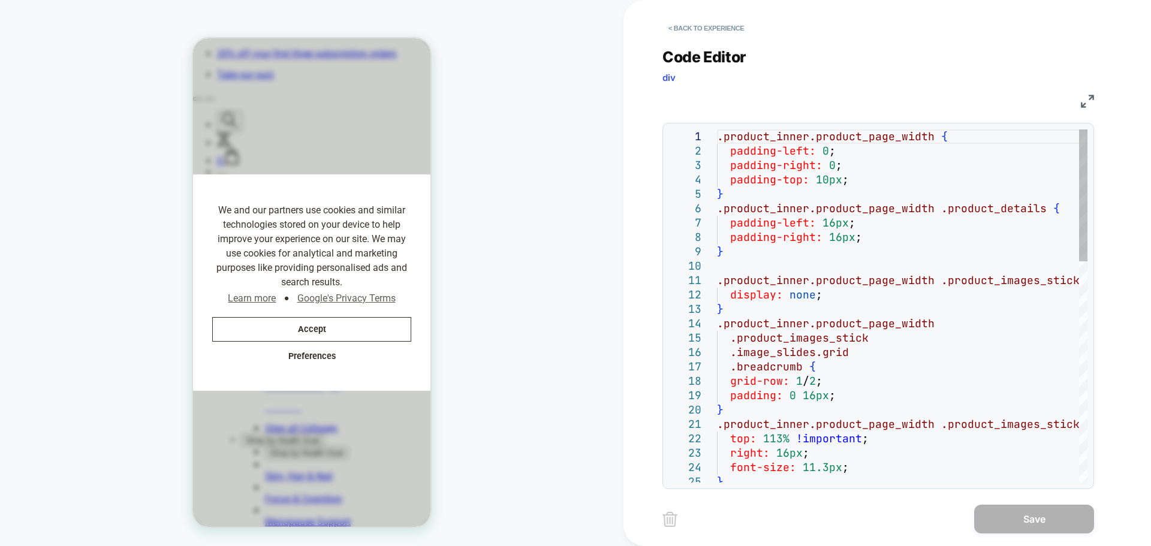
scroll to position [0, 247]
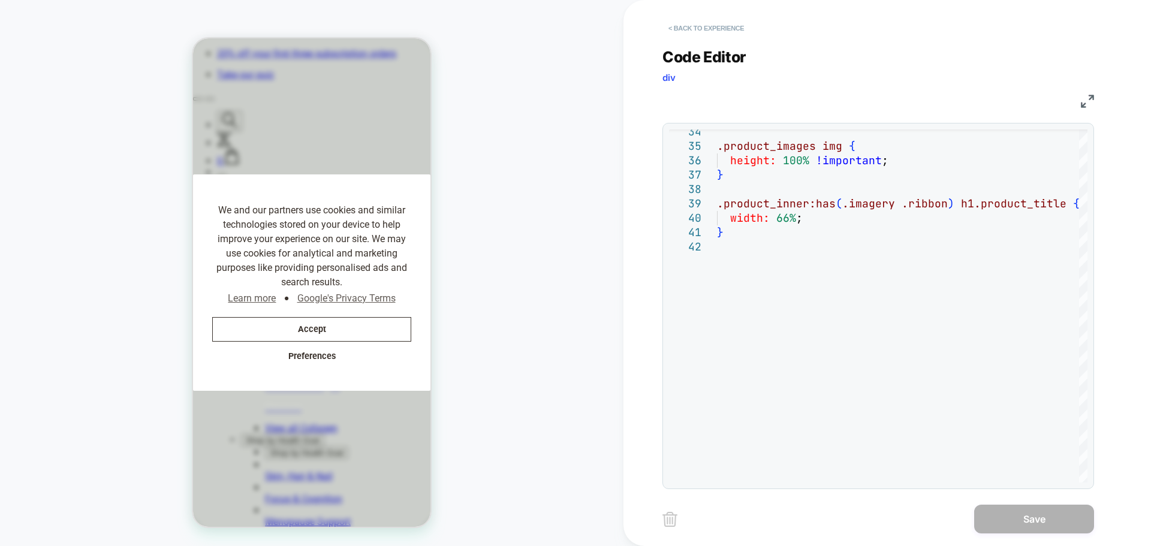
click at [706, 28] on button "< Back to experience" at bounding box center [705, 28] width 87 height 19
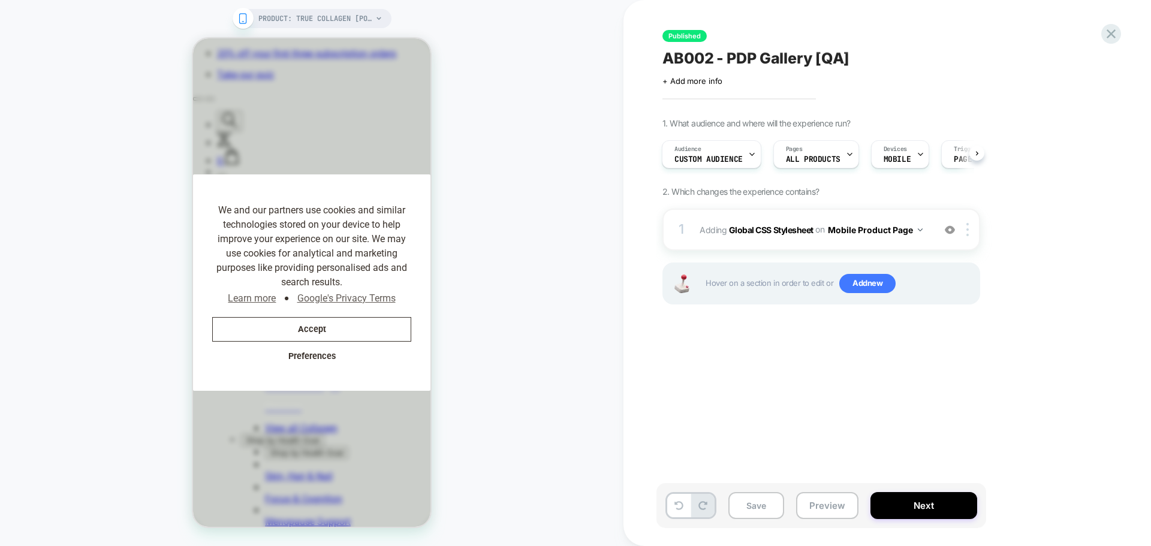
scroll to position [0, 0]
click at [911, 498] on button "Next" at bounding box center [923, 505] width 107 height 27
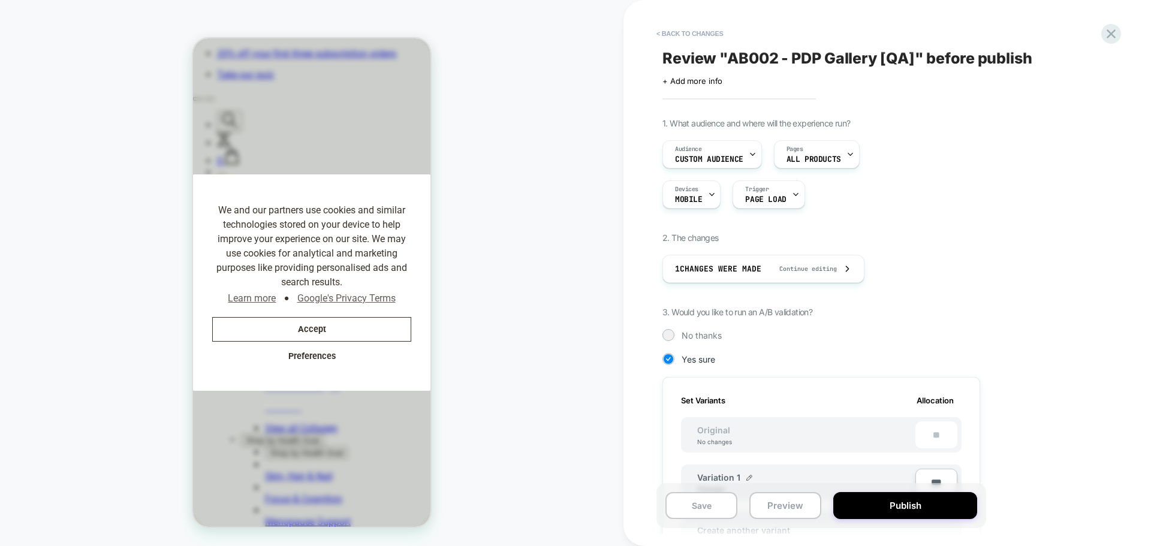
scroll to position [280, 0]
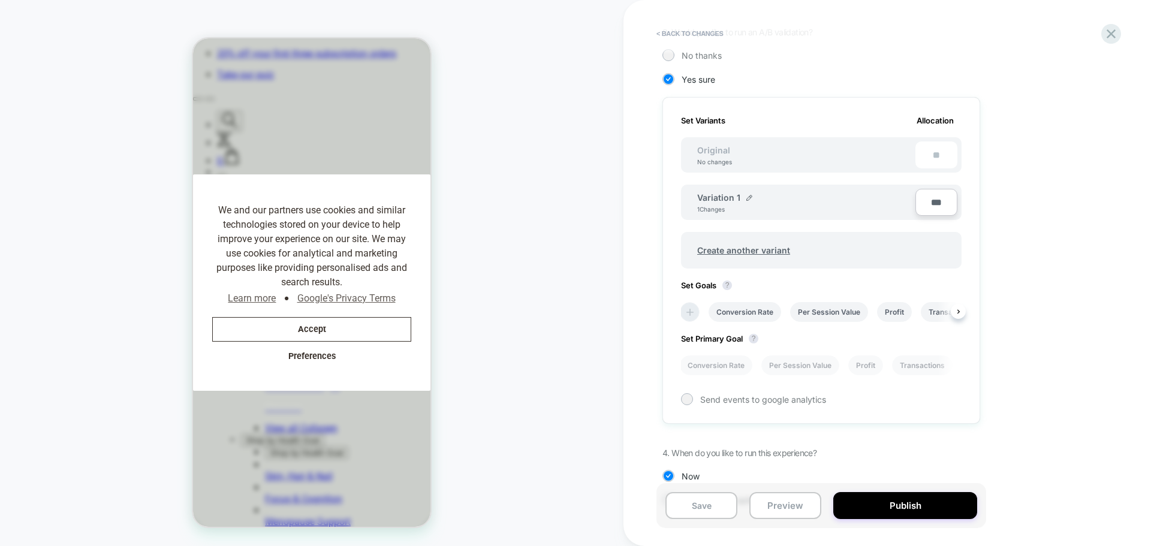
click at [693, 313] on icon at bounding box center [690, 312] width 12 height 12
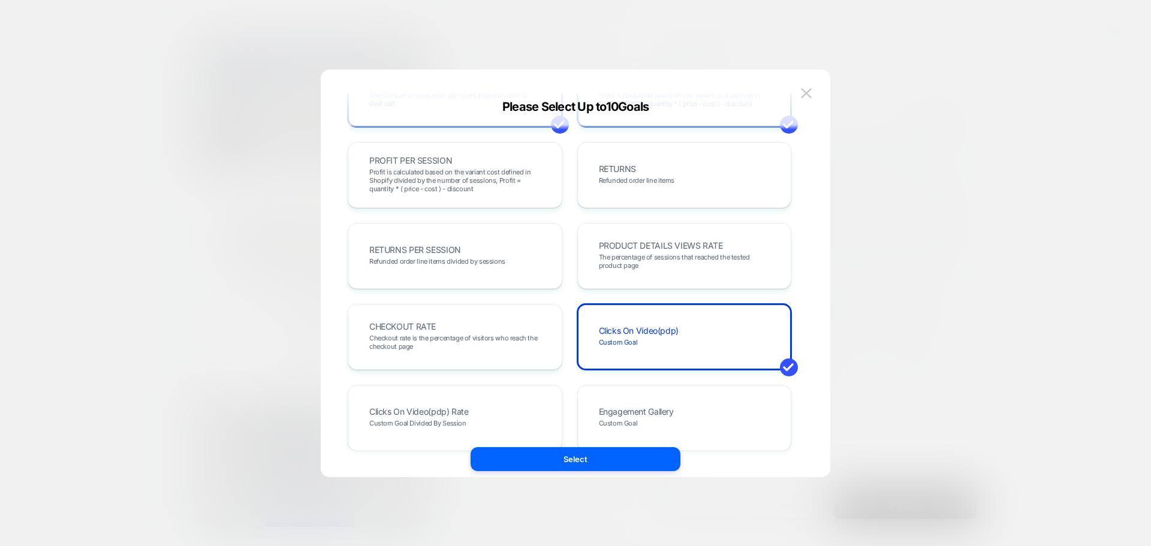
scroll to position [419, 0]
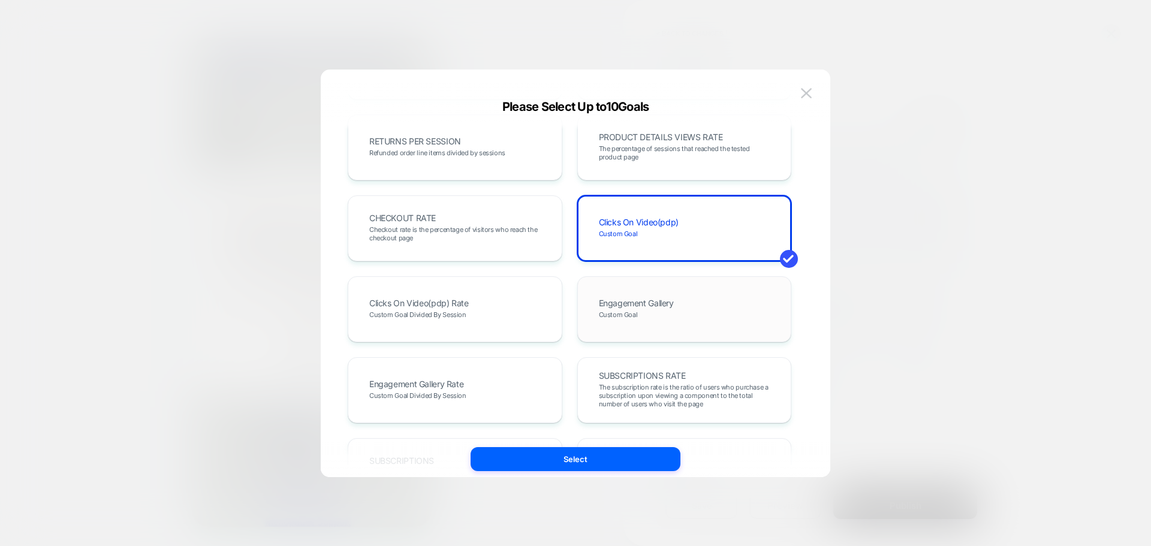
click at [665, 307] on span "Engagement Gallery" at bounding box center [636, 303] width 75 height 8
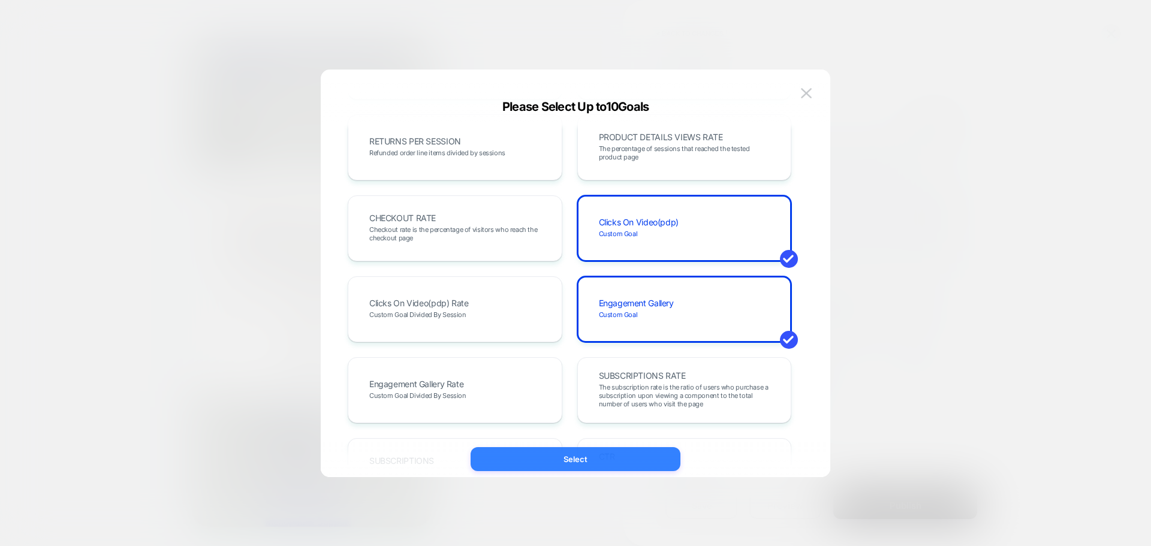
click at [572, 460] on button "Select" at bounding box center [575, 459] width 210 height 24
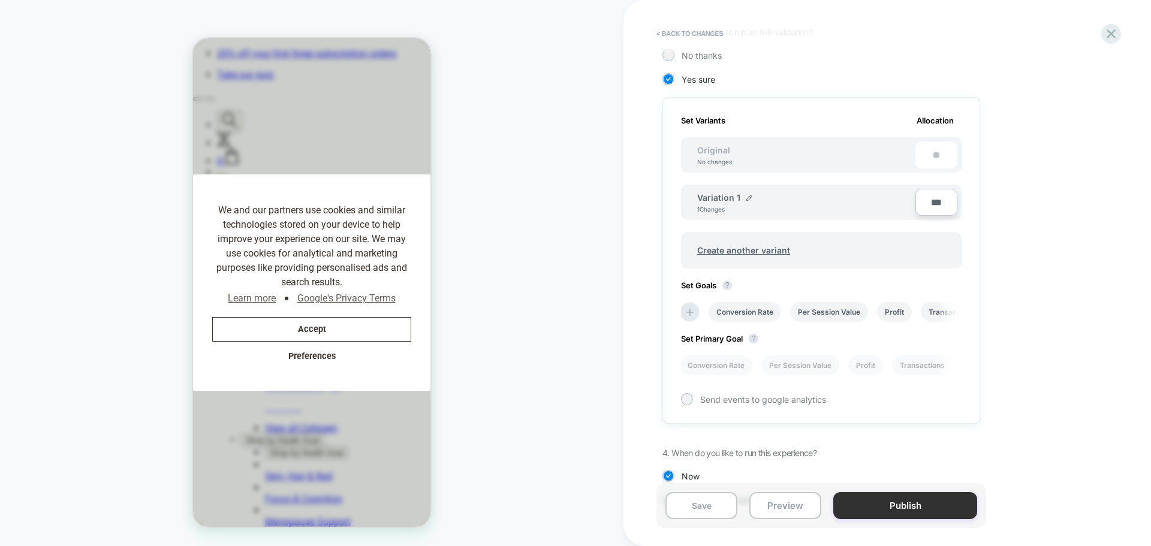
click at [899, 501] on button "Publish" at bounding box center [905, 505] width 144 height 27
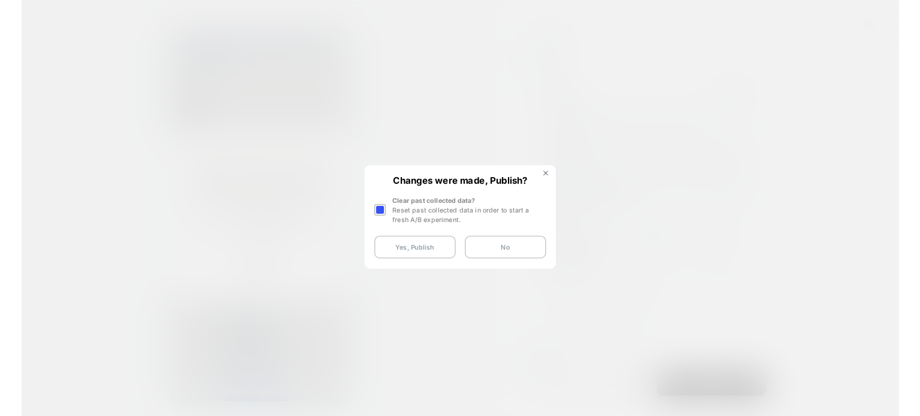
scroll to position [0, 0]
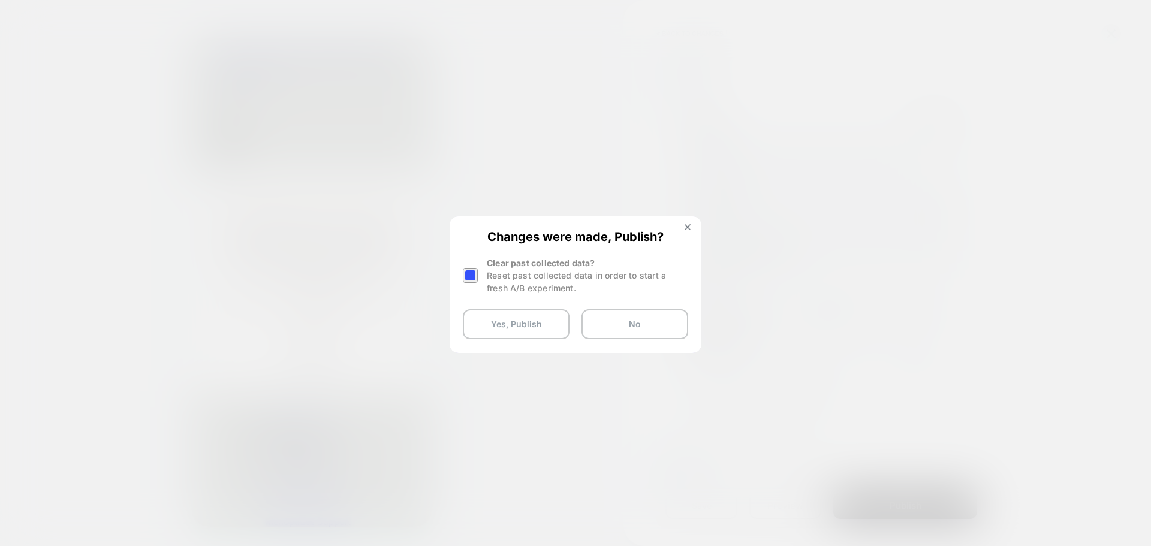
click at [470, 268] on div at bounding box center [470, 275] width 15 height 15
click at [520, 319] on button "Yes, Publish" at bounding box center [516, 324] width 107 height 30
